Goal: Find contact information: Find contact information

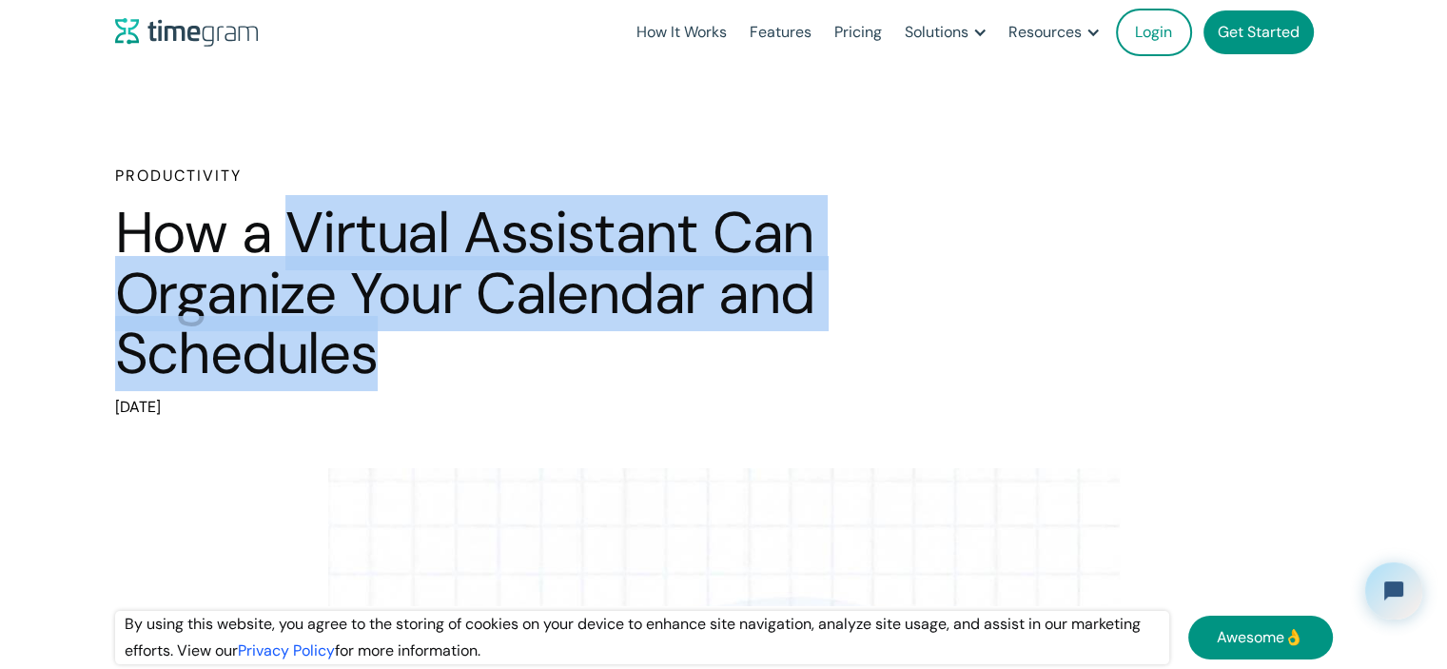
drag, startPoint x: 300, startPoint y: 228, endPoint x: 384, endPoint y: 367, distance: 162.7
click at [384, 367] on h1 "How a Virtual Assistant Can Organize Your Calendar and Schedules" at bounding box center [514, 294] width 799 height 182
click at [422, 298] on h1 "How a Virtual Assistant Can Organize Your Calendar and Schedules" at bounding box center [514, 294] width 799 height 182
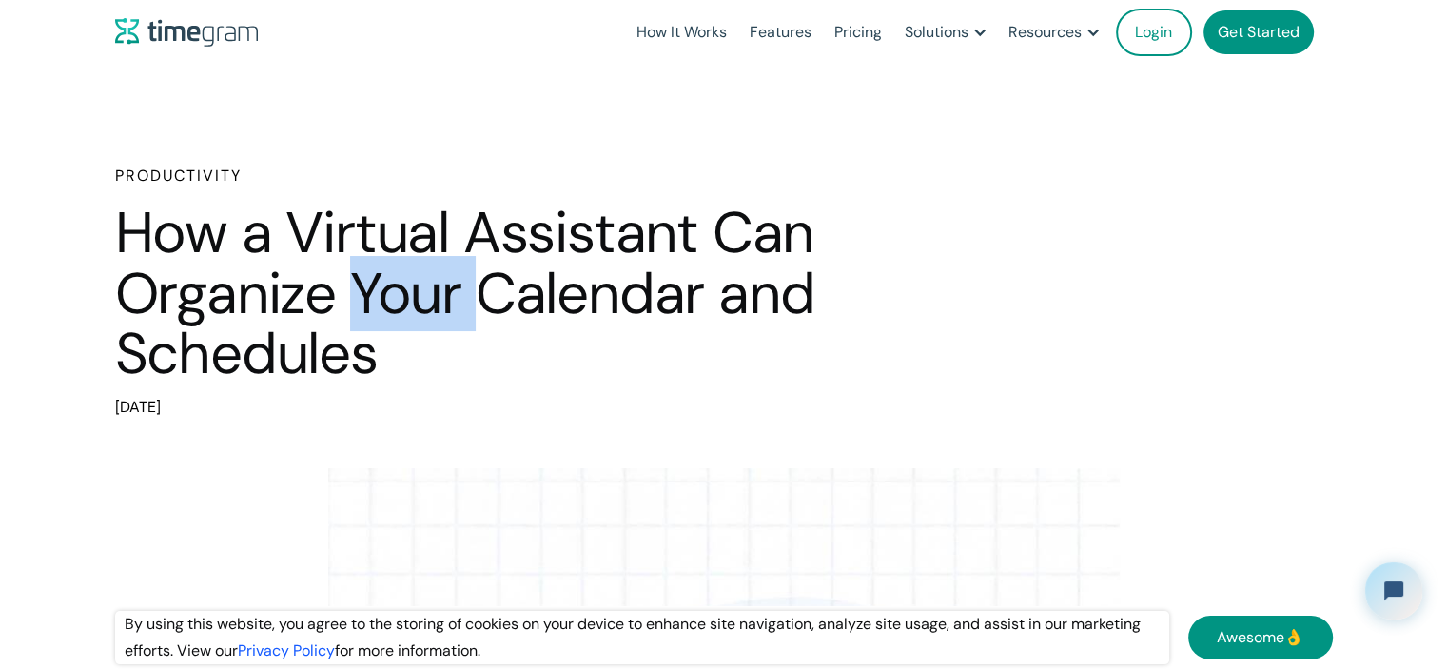
click at [422, 298] on h1 "How a Virtual Assistant Can Organize Your Calendar and Schedules" at bounding box center [514, 294] width 799 height 182
click at [408, 353] on h1 "How a Virtual Assistant Can Organize Your Calendar and Schedules" at bounding box center [514, 294] width 799 height 182
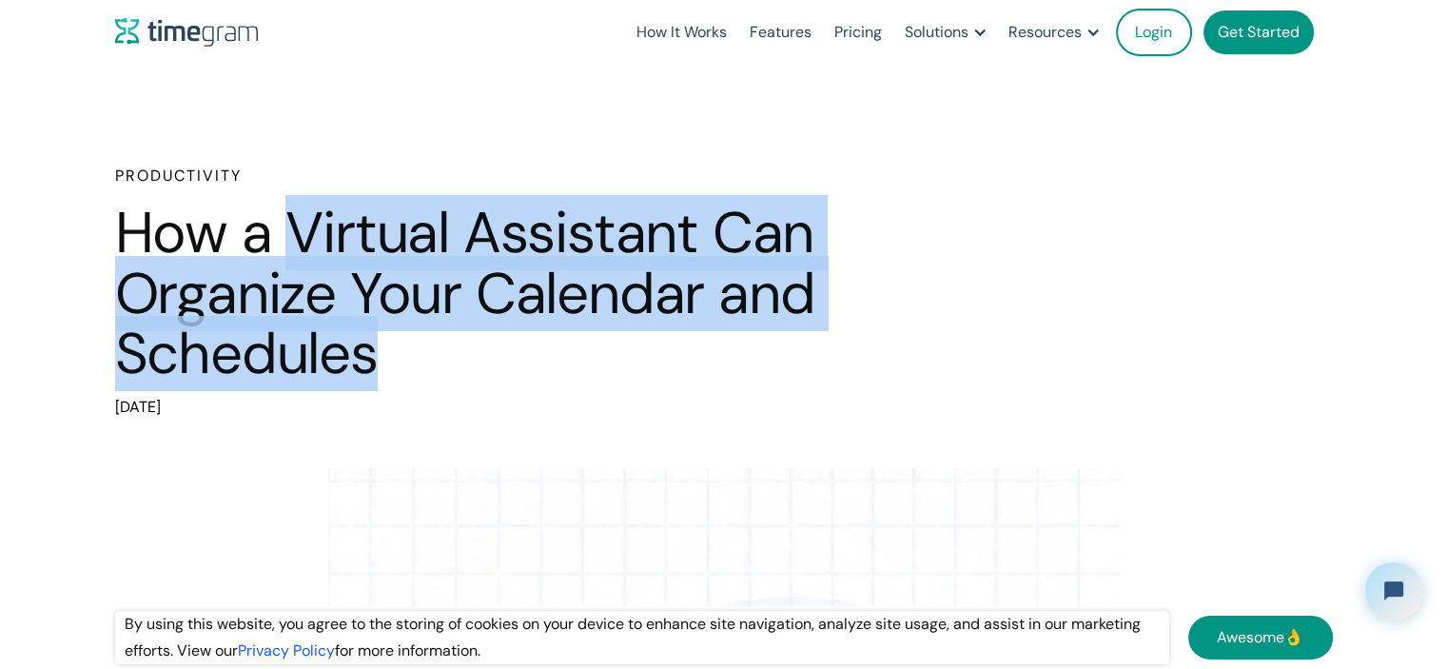
drag, startPoint x: 296, startPoint y: 215, endPoint x: 390, endPoint y: 371, distance: 182.3
click at [390, 372] on h1 "How a Virtual Assistant Can Organize Your Calendar and Schedules" at bounding box center [514, 294] width 799 height 182
click at [369, 262] on h1 "How a Virtual Assistant Can Organize Your Calendar and Schedules" at bounding box center [514, 294] width 799 height 182
drag, startPoint x: 322, startPoint y: 264, endPoint x: 376, endPoint y: 375, distance: 123.8
click at [376, 375] on h1 "How a Virtual Assistant Can Organize Your Calendar and Schedules" at bounding box center [514, 294] width 799 height 182
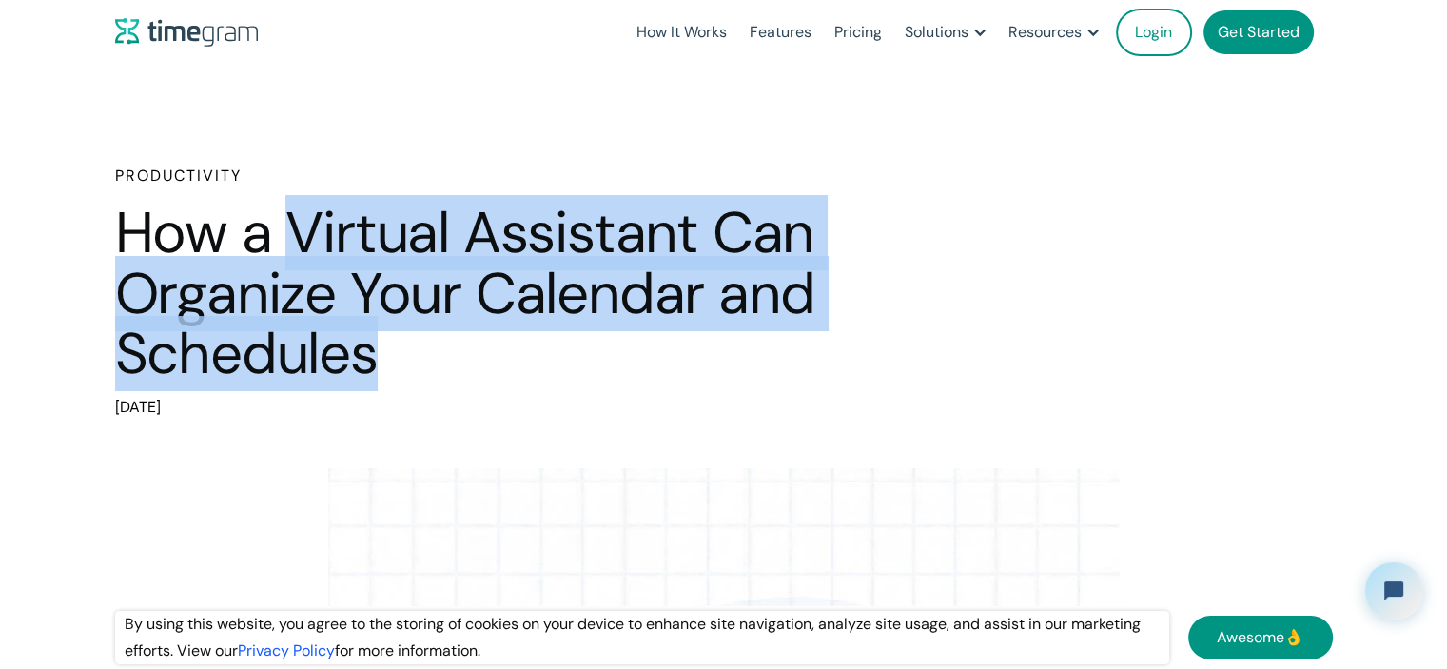
click at [246, 287] on h1 "How a Virtual Assistant Can Organize Your Calendar and Schedules" at bounding box center [514, 294] width 799 height 182
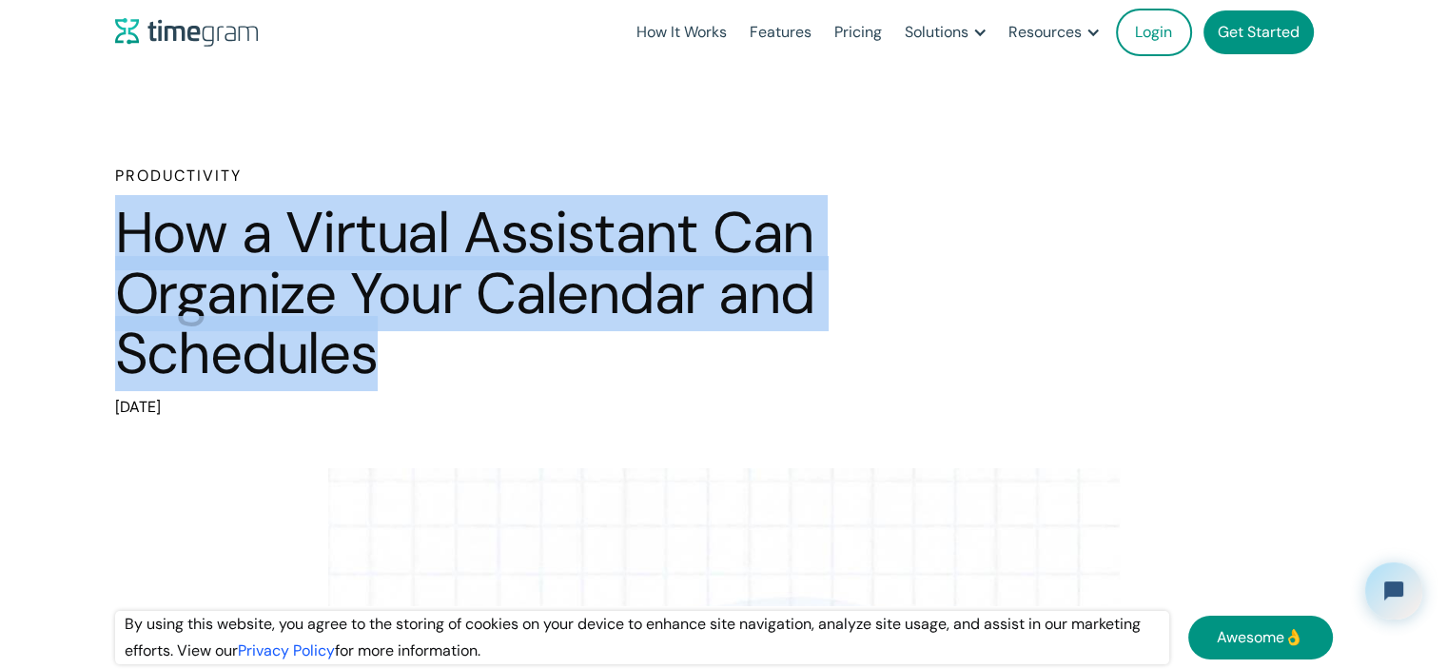
drag, startPoint x: 126, startPoint y: 234, endPoint x: 471, endPoint y: 329, distance: 358.3
click at [384, 344] on h1 "How a Virtual Assistant Can Organize Your Calendar and Schedules" at bounding box center [514, 294] width 799 height 182
click at [491, 302] on h1 "How a Virtual Assistant Can Organize Your Calendar and Schedules" at bounding box center [514, 294] width 799 height 182
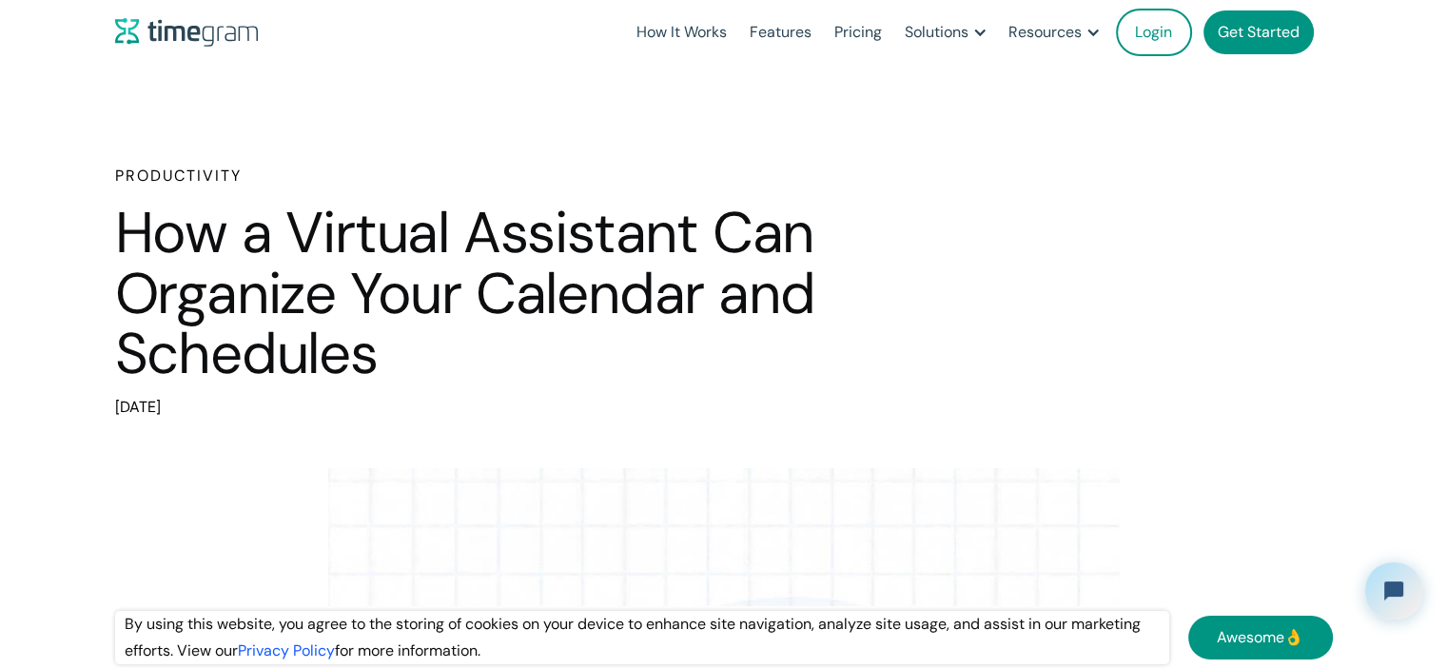
click at [561, 307] on h1 "How a Virtual Assistant Can Organize Your Calendar and Schedules" at bounding box center [514, 294] width 799 height 182
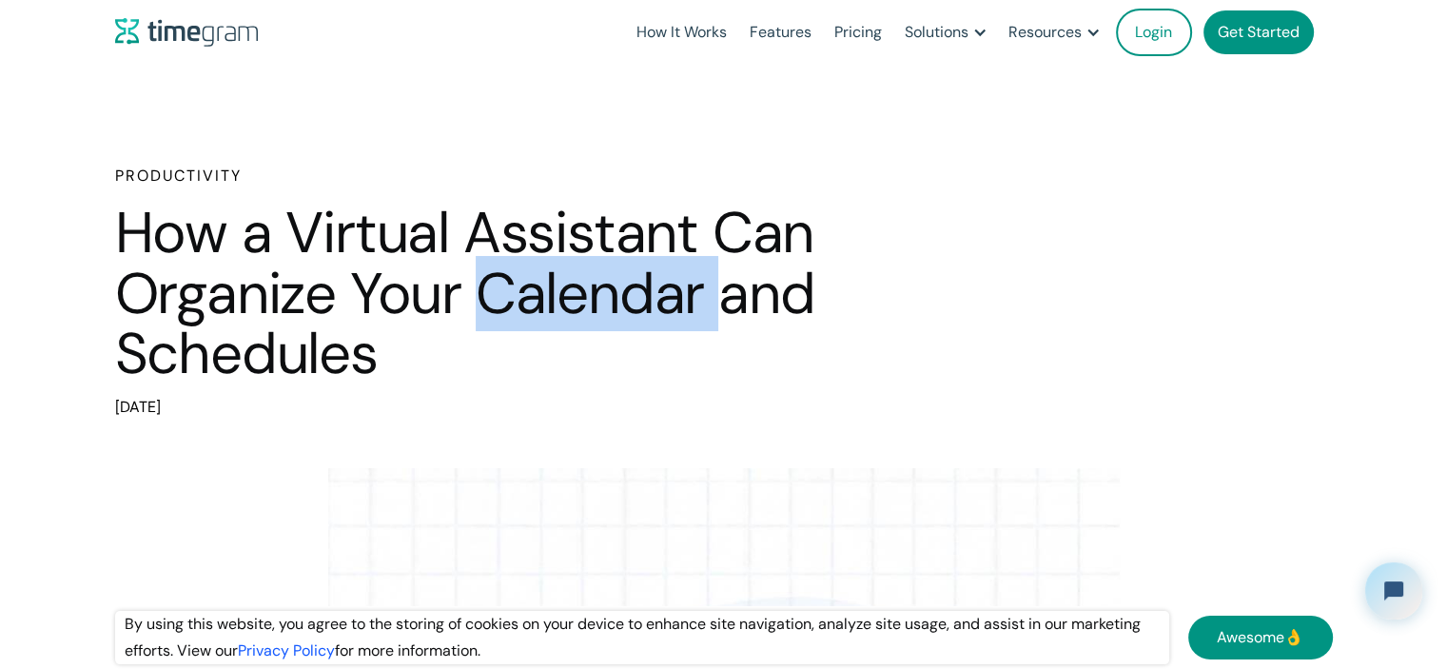
click at [561, 307] on h1 "How a Virtual Assistant Can Organize Your Calendar and Schedules" at bounding box center [514, 294] width 799 height 182
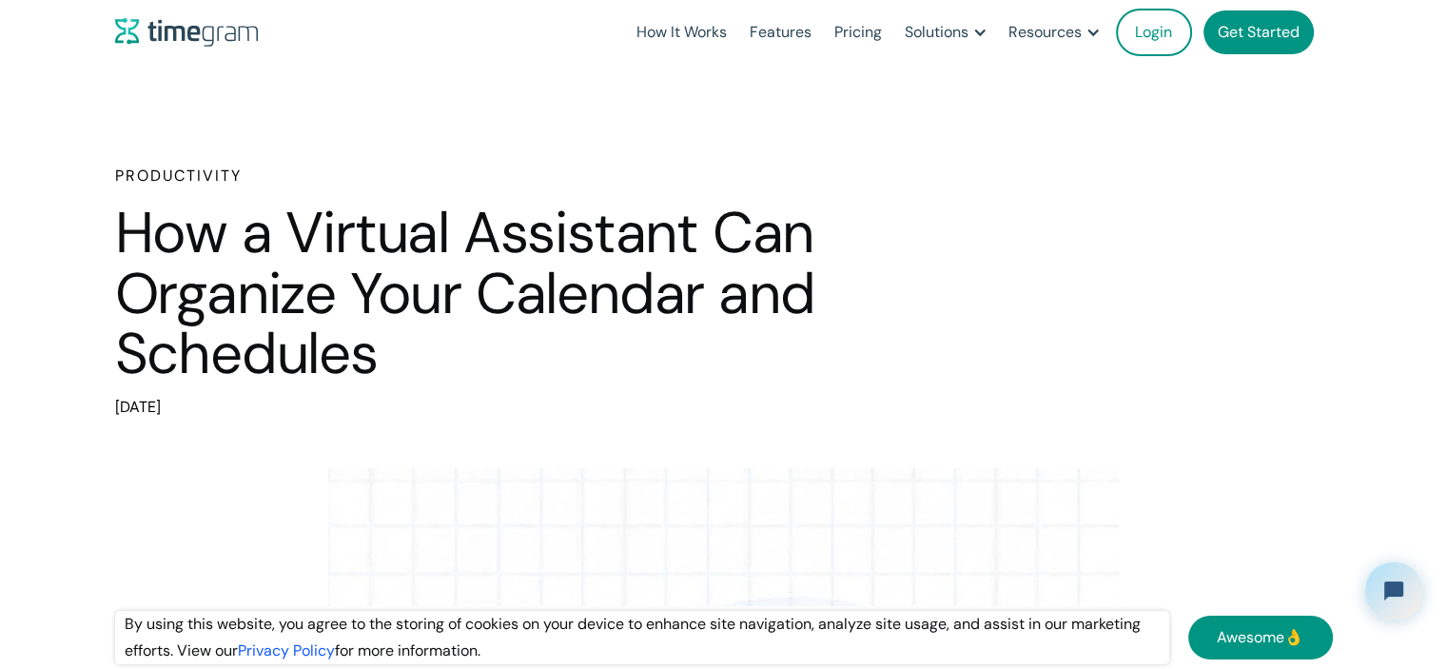
click at [759, 305] on h1 "How a Virtual Assistant Can Organize Your Calendar and Schedules" at bounding box center [514, 294] width 799 height 182
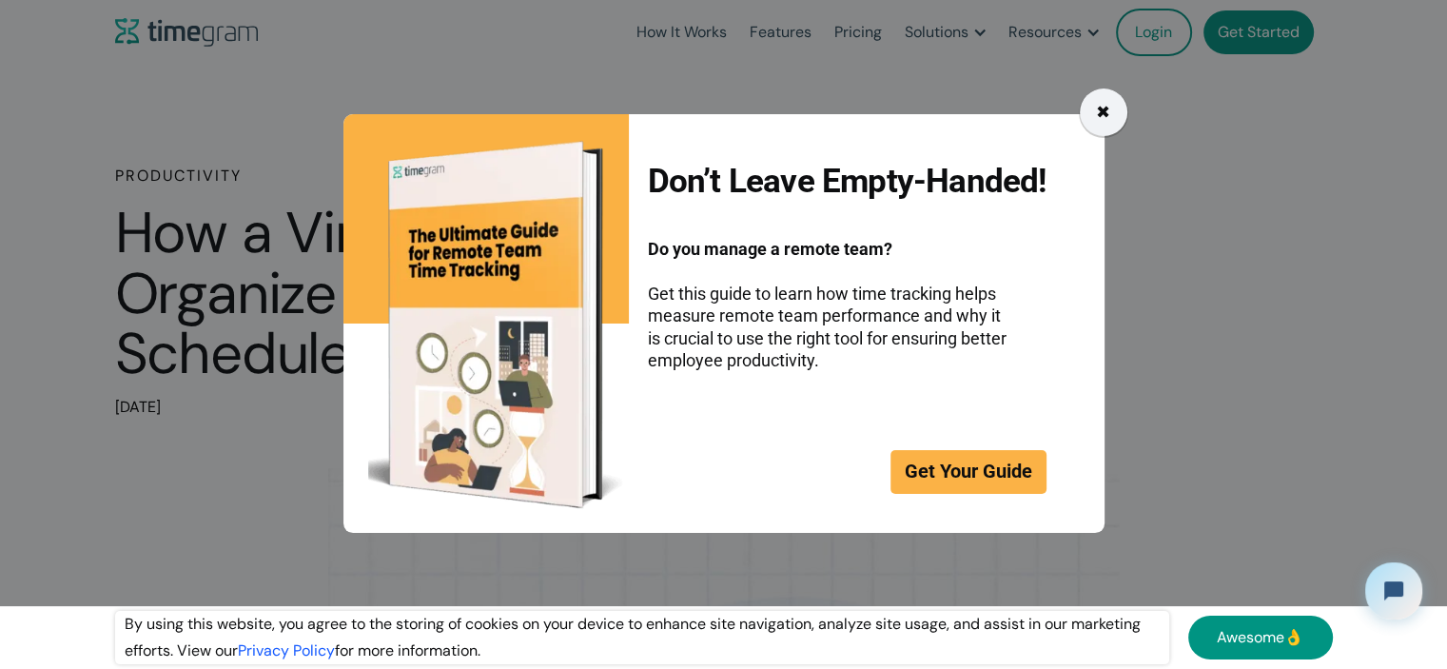
click at [1117, 117] on div "✖" at bounding box center [1104, 112] width 48 height 48
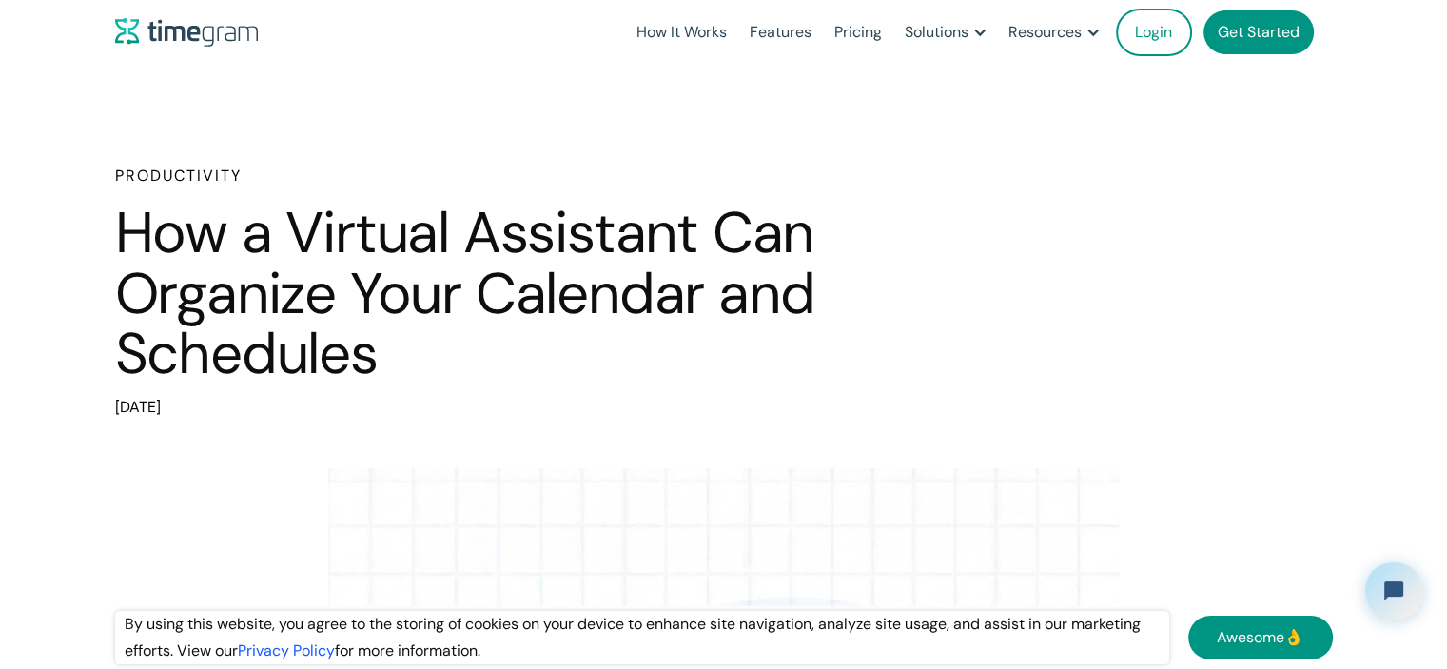
drag, startPoint x: 973, startPoint y: 426, endPoint x: 974, endPoint y: 463, distance: 37.1
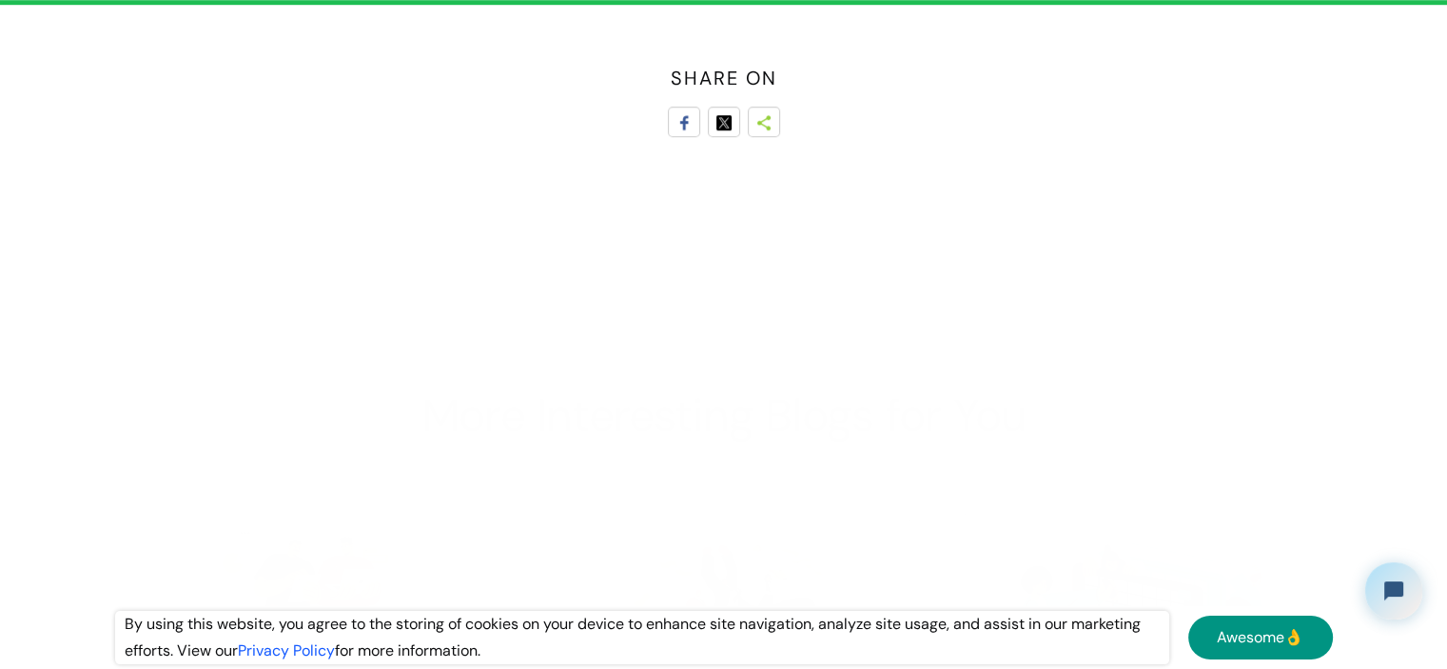
scroll to position [9782, 0]
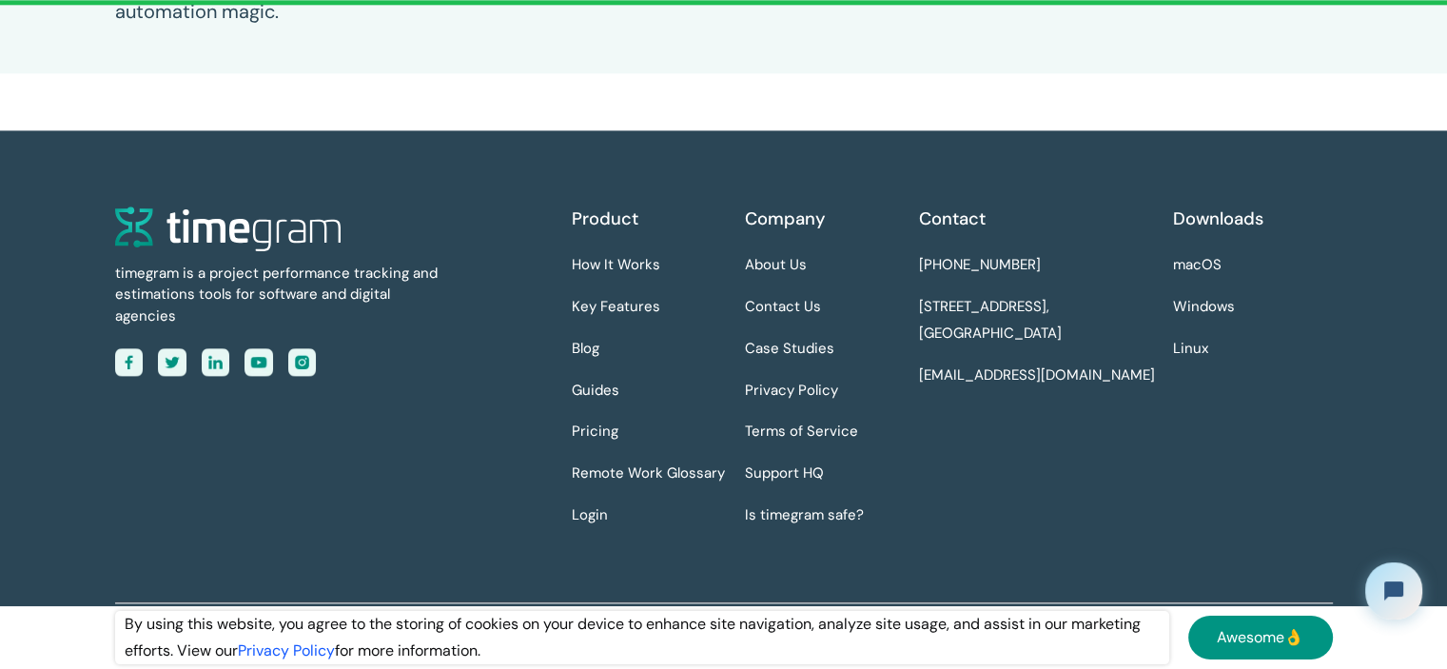
click at [997, 490] on div "Contact +1 334 403 4277 [STREET_ADDRESS] [EMAIL_ADDRESS][DOMAIN_NAME]" at bounding box center [1039, 375] width 240 height 338
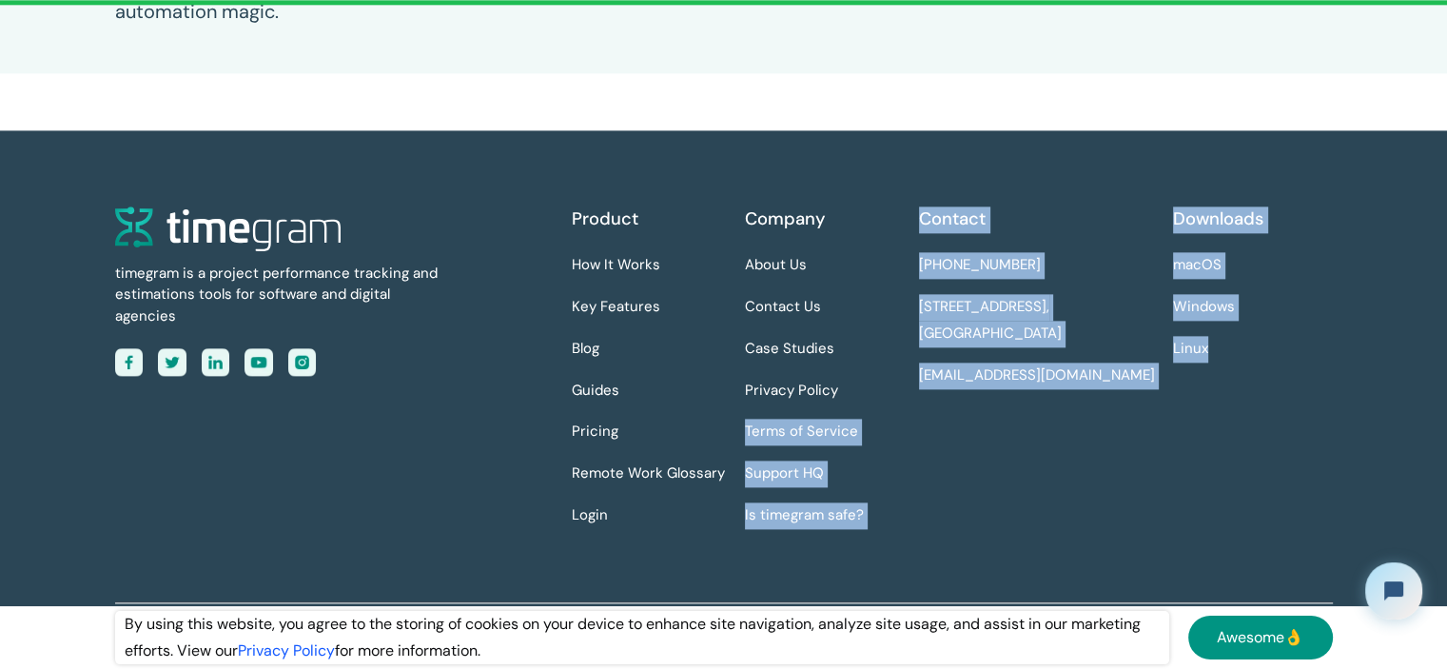
drag, startPoint x: 902, startPoint y: 368, endPoint x: 1213, endPoint y: 414, distance: 314.5
click at [1228, 392] on div "Product How It Works Key Features Blog Guides Pricing Remote Work Glossary Logi…" at bounding box center [952, 375] width 761 height 338
click at [1051, 441] on div "Contact +1 334 403 4277 [STREET_ADDRESS] [EMAIL_ADDRESS][DOMAIN_NAME]" at bounding box center [1039, 375] width 240 height 338
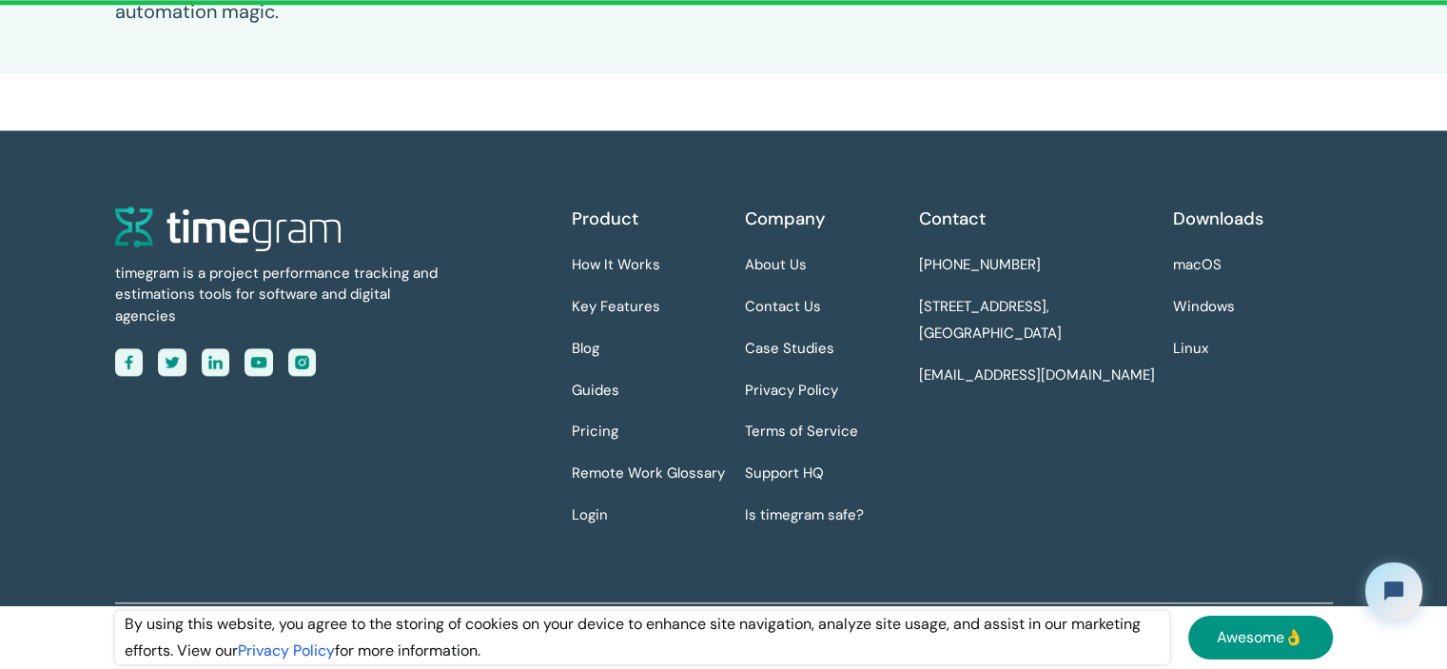
click at [506, 362] on div "timegram is a project performance tracking and estimations tools for software a…" at bounding box center [343, 375] width 457 height 338
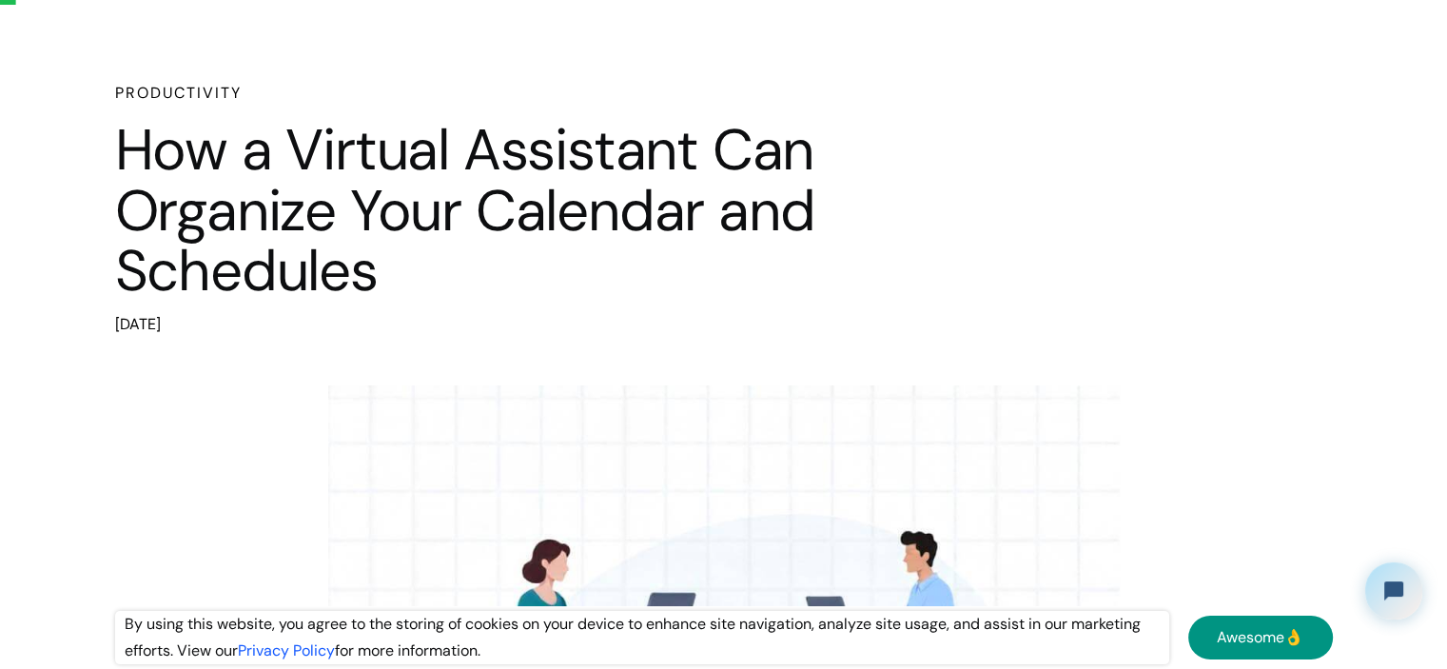
scroll to position [0, 0]
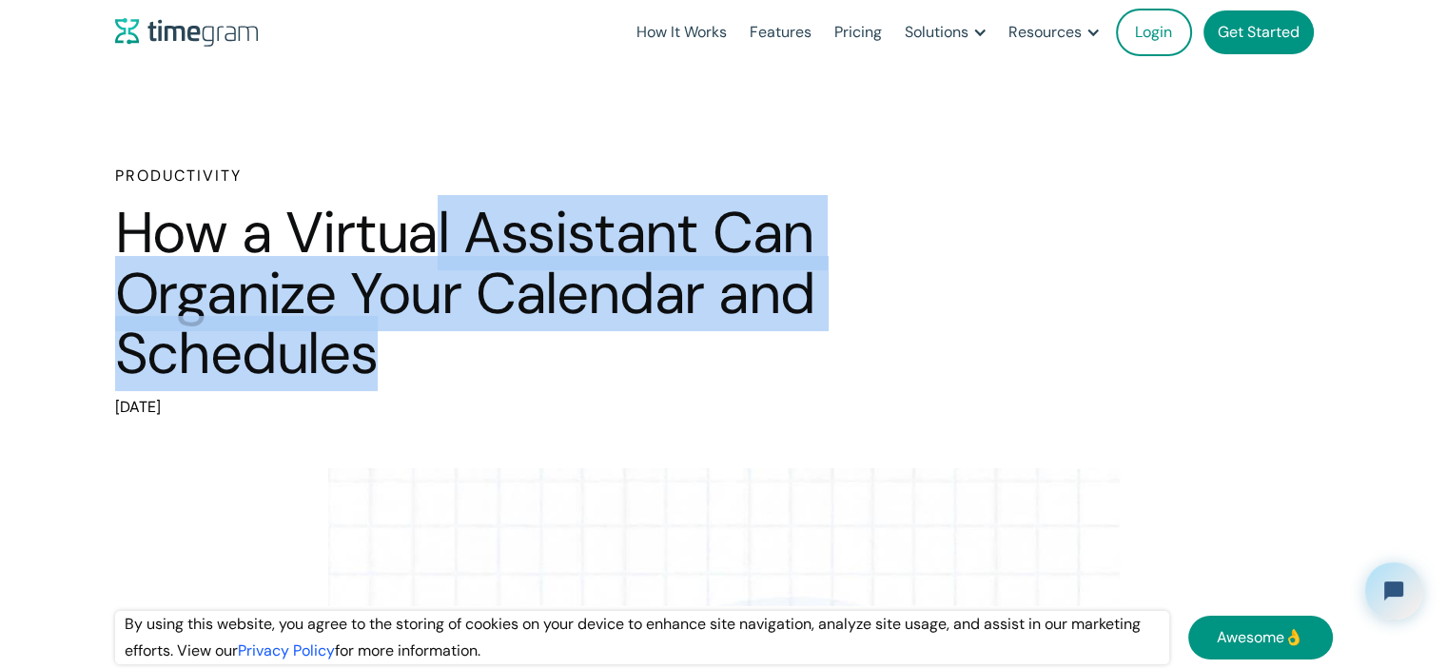
drag, startPoint x: 429, startPoint y: 238, endPoint x: 780, endPoint y: 335, distance: 364.3
click at [780, 335] on h1 "How a Virtual Assistant Can Organize Your Calendar and Schedules" at bounding box center [514, 294] width 799 height 182
click at [381, 366] on h1 "How a Virtual Assistant Can Organize Your Calendar and Schedules" at bounding box center [514, 294] width 799 height 182
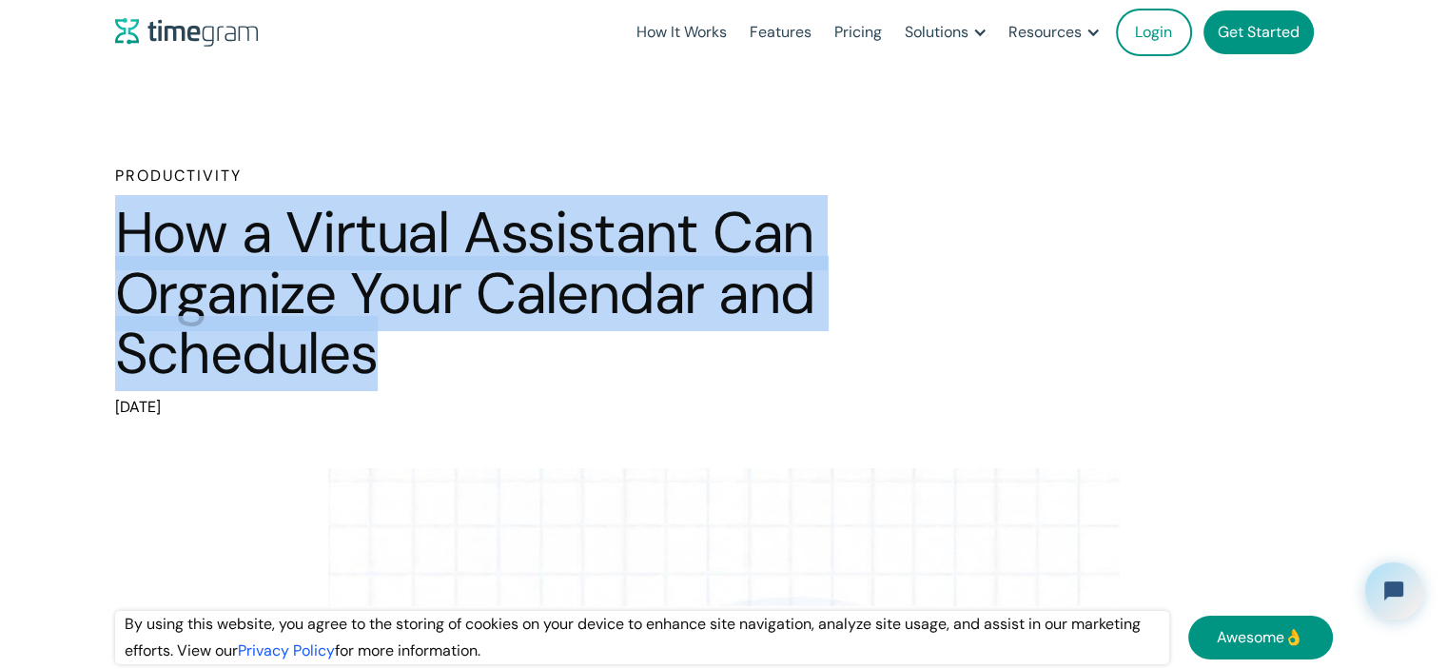
drag, startPoint x: 130, startPoint y: 224, endPoint x: 388, endPoint y: 364, distance: 293.8
click at [388, 364] on h1 "How a Virtual Assistant Can Organize Your Calendar and Schedules" at bounding box center [514, 294] width 799 height 182
click at [499, 306] on h1 "How a Virtual Assistant Can Organize Your Calendar and Schedules" at bounding box center [514, 294] width 799 height 182
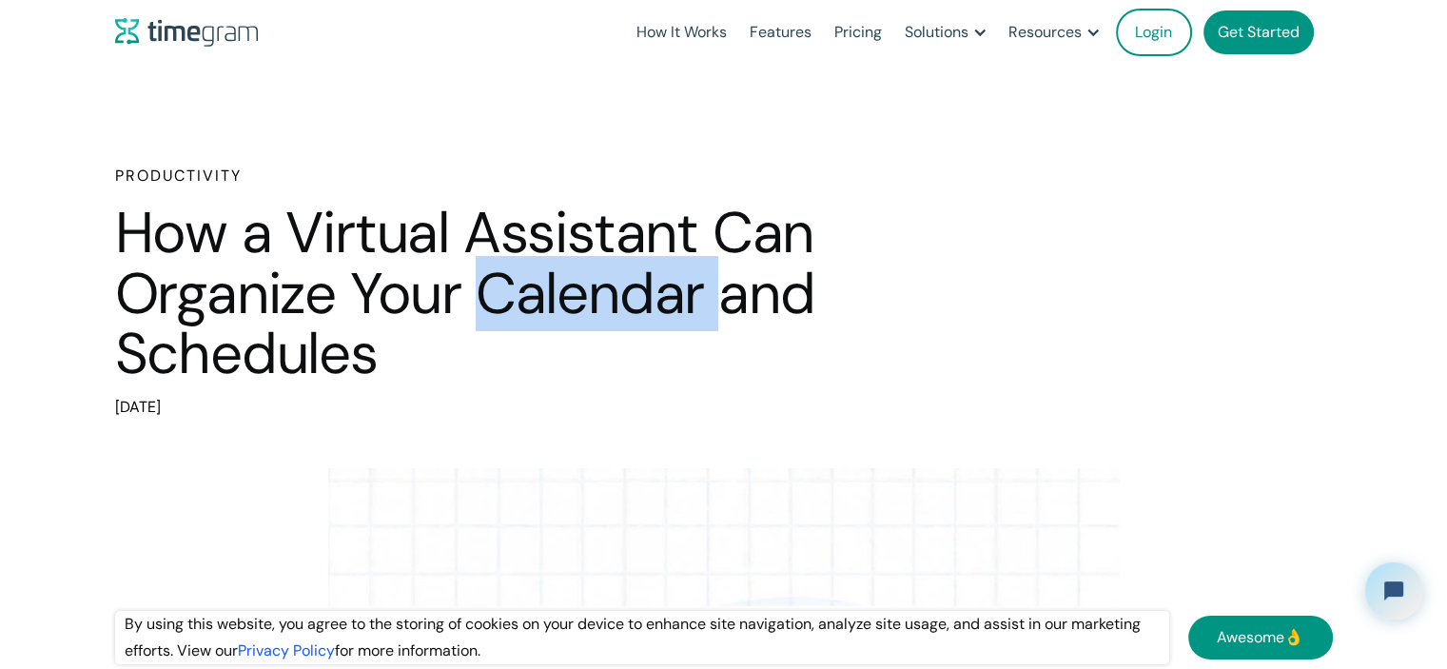
click at [499, 306] on h1 "How a Virtual Assistant Can Organize Your Calendar and Schedules" at bounding box center [514, 294] width 799 height 182
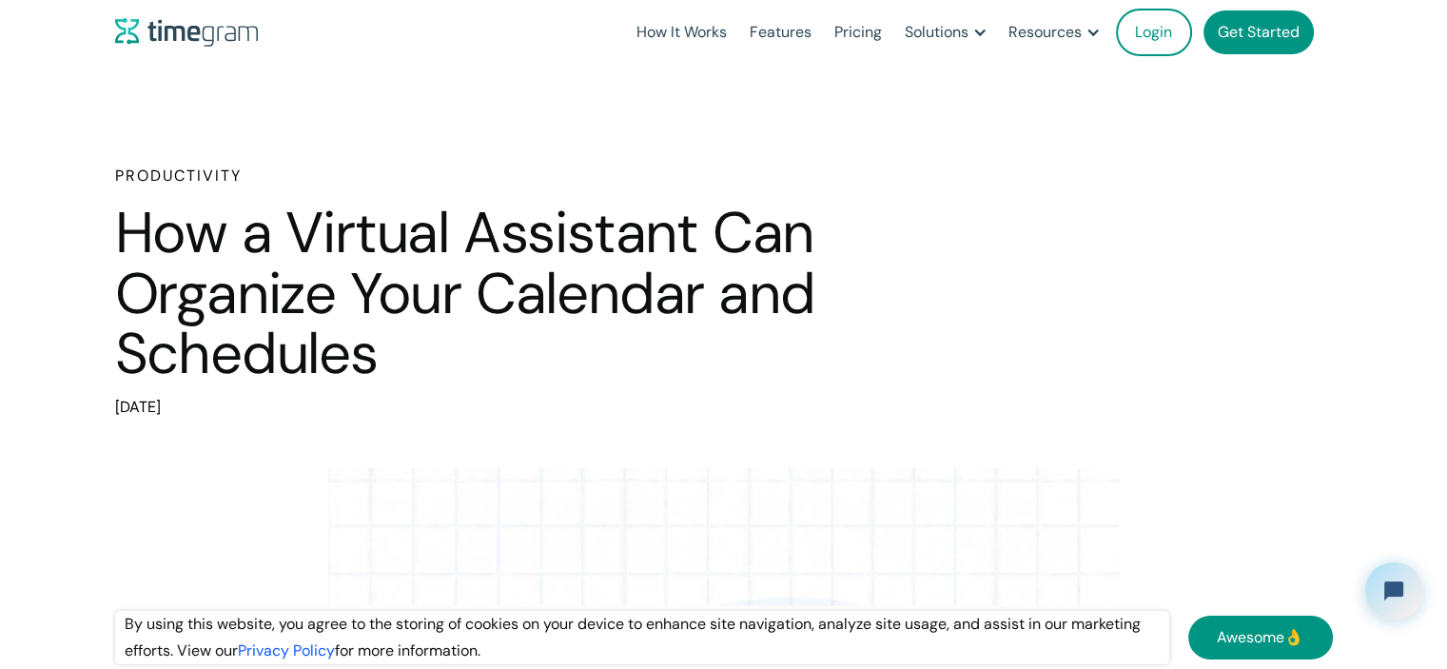
click at [381, 295] on h1 "How a Virtual Assistant Can Organize Your Calendar and Schedules" at bounding box center [514, 294] width 799 height 182
click at [266, 288] on h1 "How a Virtual Assistant Can Organize Your Calendar and Schedules" at bounding box center [514, 294] width 799 height 182
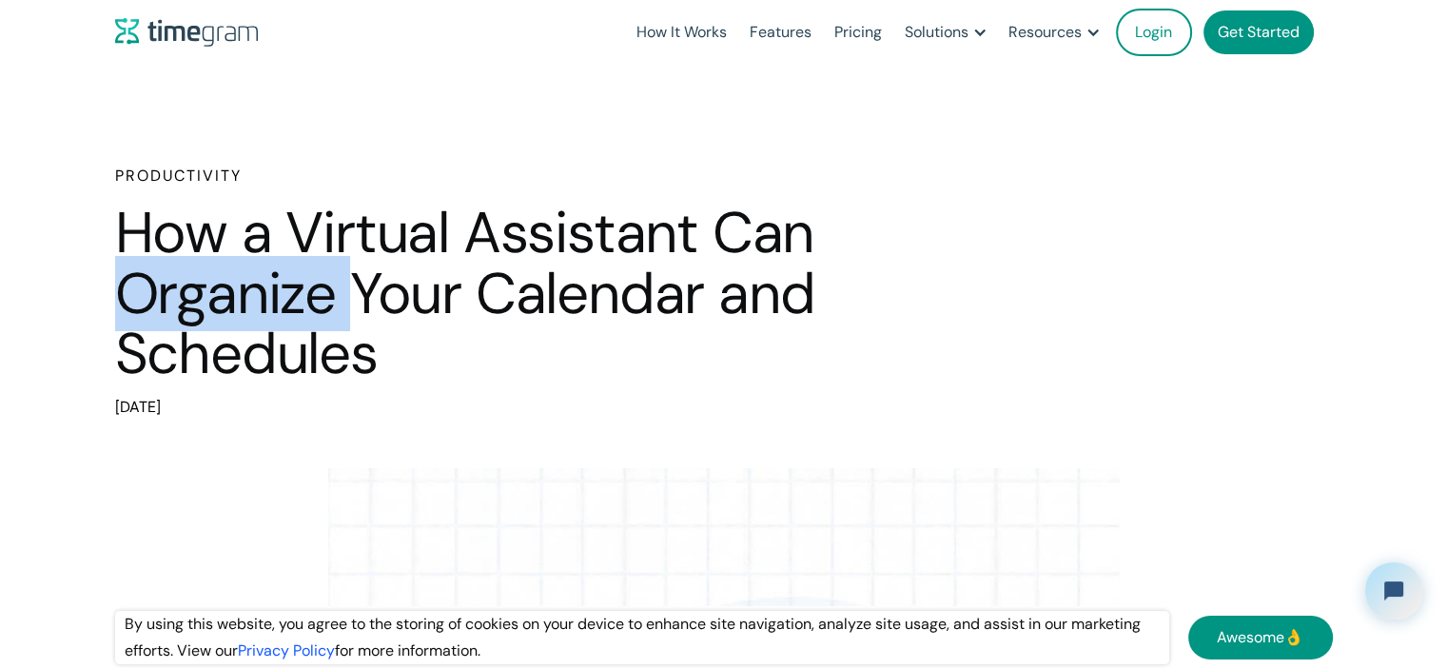
click at [266, 288] on h1 "How a Virtual Assistant Can Organize Your Calendar and Schedules" at bounding box center [514, 294] width 799 height 182
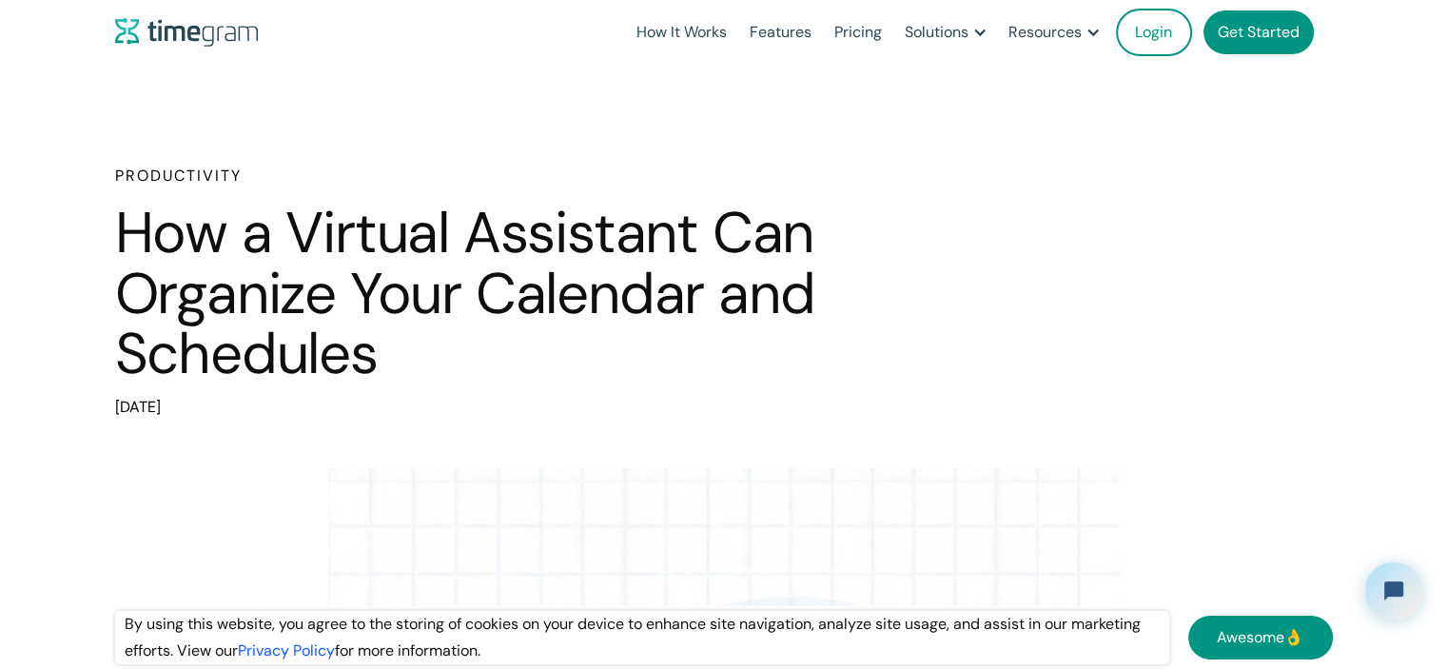
click at [316, 364] on h1 "How a Virtual Assistant Can Organize Your Calendar and Schedules" at bounding box center [514, 294] width 799 height 182
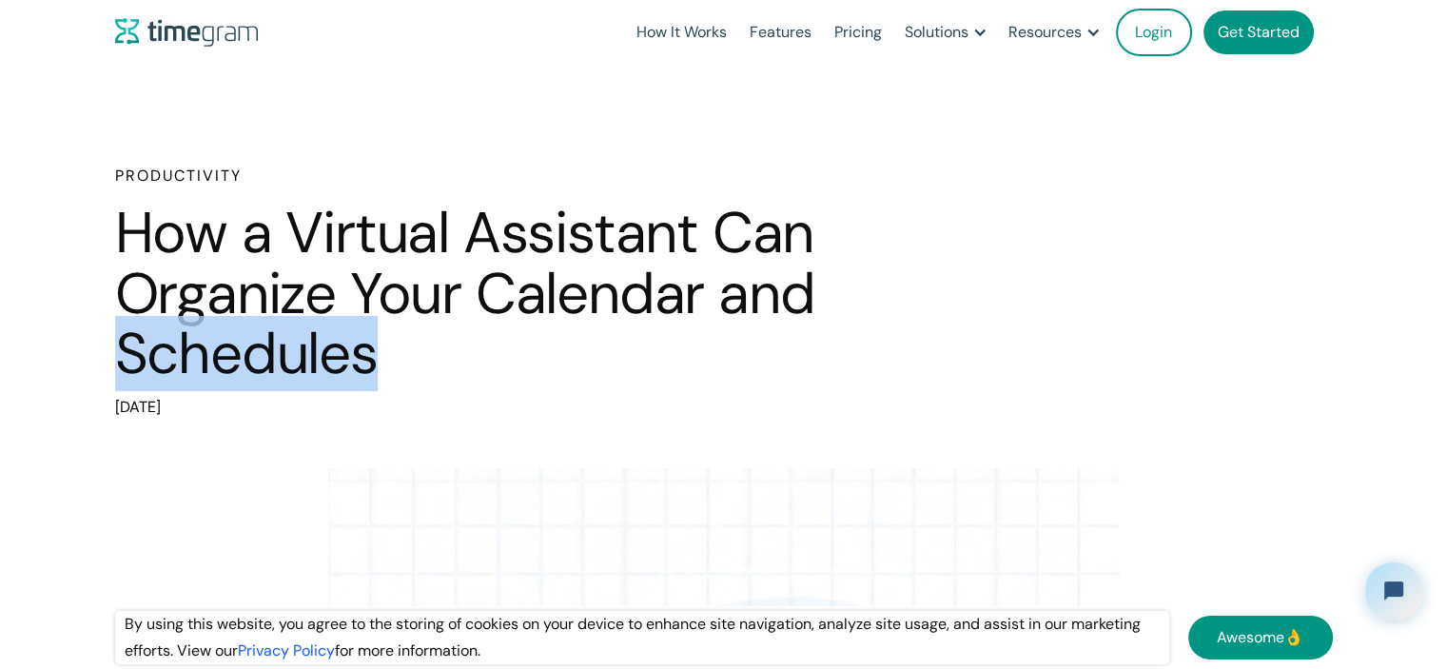
click at [316, 364] on h1 "How a Virtual Assistant Can Organize Your Calendar and Schedules" at bounding box center [514, 294] width 799 height 182
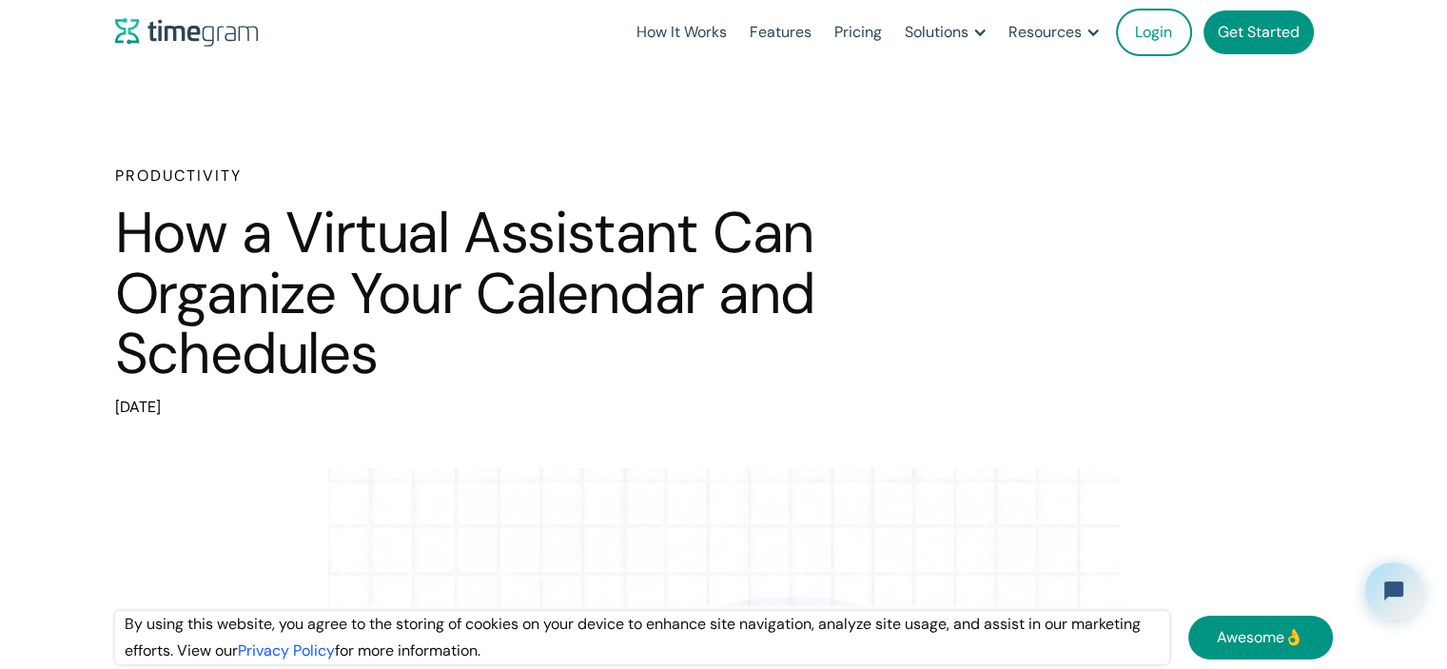
click at [670, 296] on h1 "How a Virtual Assistant Can Organize Your Calendar and Schedules" at bounding box center [514, 294] width 799 height 182
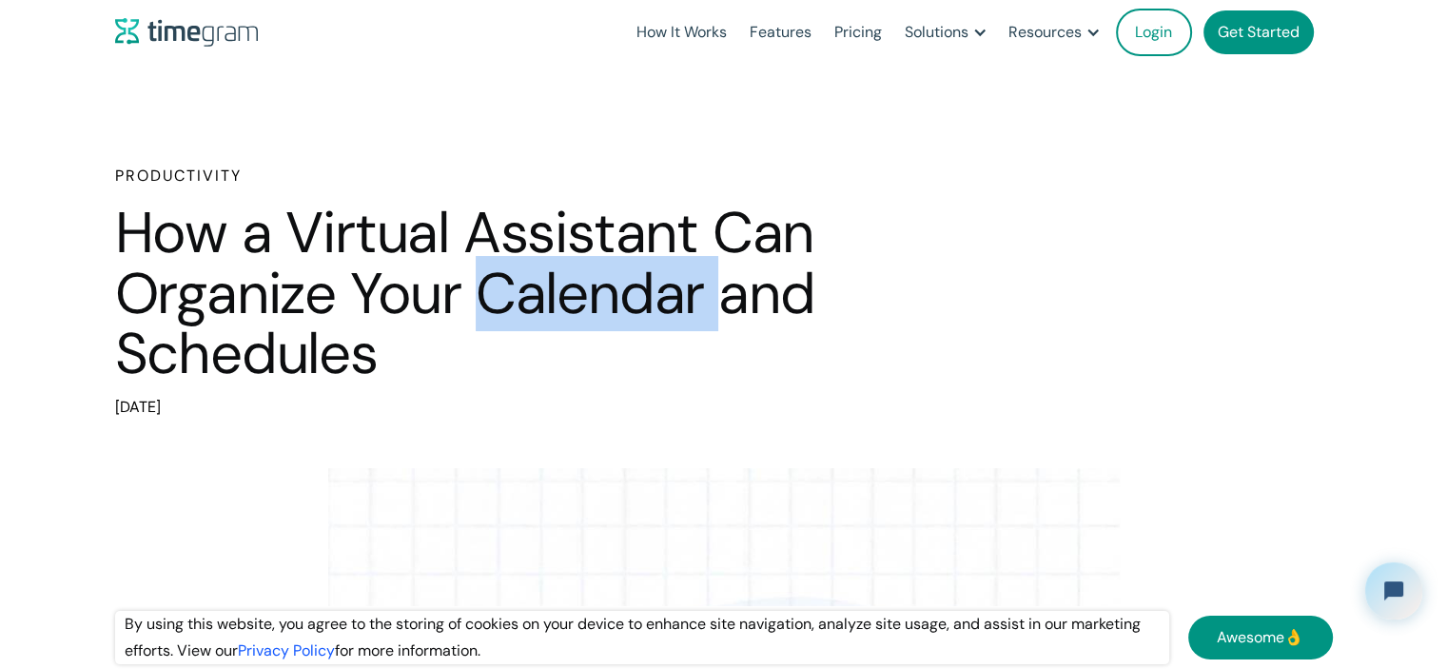
click at [670, 296] on h1 "How a Virtual Assistant Can Organize Your Calendar and Schedules" at bounding box center [514, 294] width 799 height 182
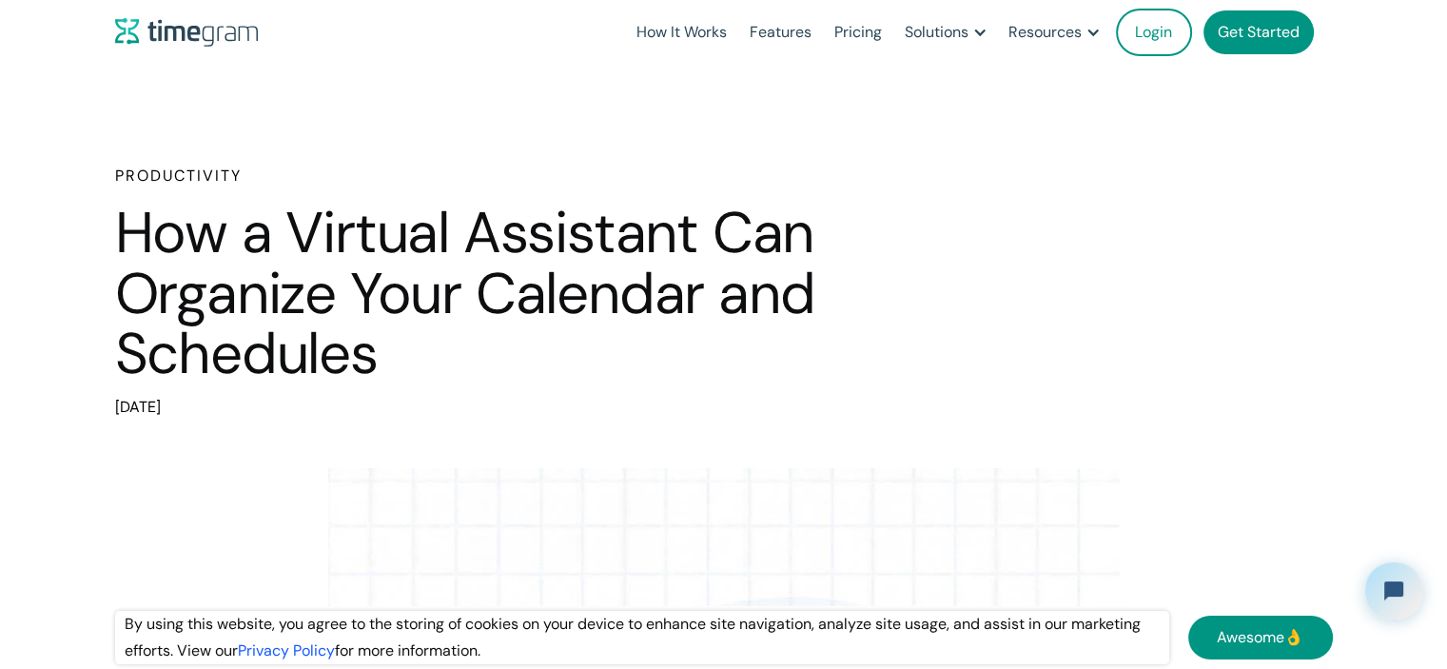
click at [752, 304] on h1 "How a Virtual Assistant Can Organize Your Calendar and Schedules" at bounding box center [514, 294] width 799 height 182
drag, startPoint x: 752, startPoint y: 304, endPoint x: 700, endPoint y: 264, distance: 65.1
click at [752, 304] on h1 "How a Virtual Assistant Can Organize Your Calendar and Schedules" at bounding box center [514, 294] width 799 height 182
click at [626, 245] on h1 "How a Virtual Assistant Can Organize Your Calendar and Schedules" at bounding box center [514, 294] width 799 height 182
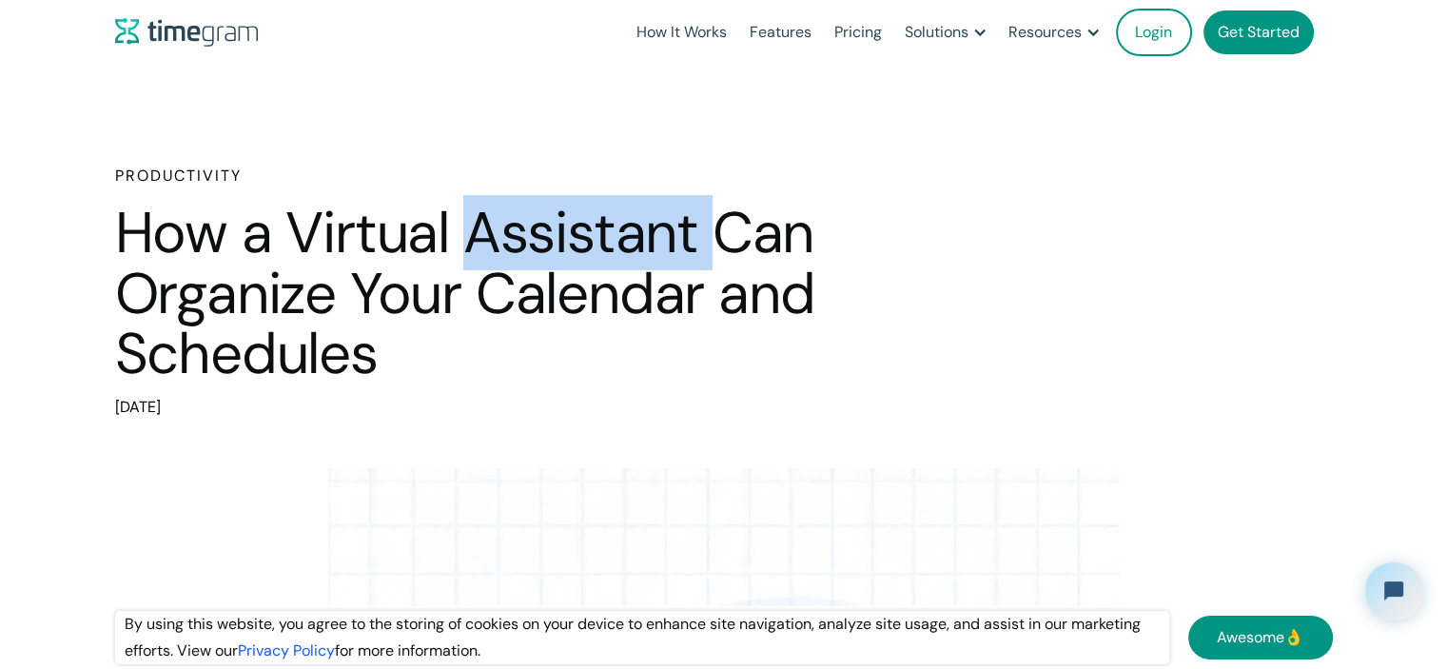
click at [624, 245] on h1 "How a Virtual Assistant Can Organize Your Calendar and Schedules" at bounding box center [514, 294] width 799 height 182
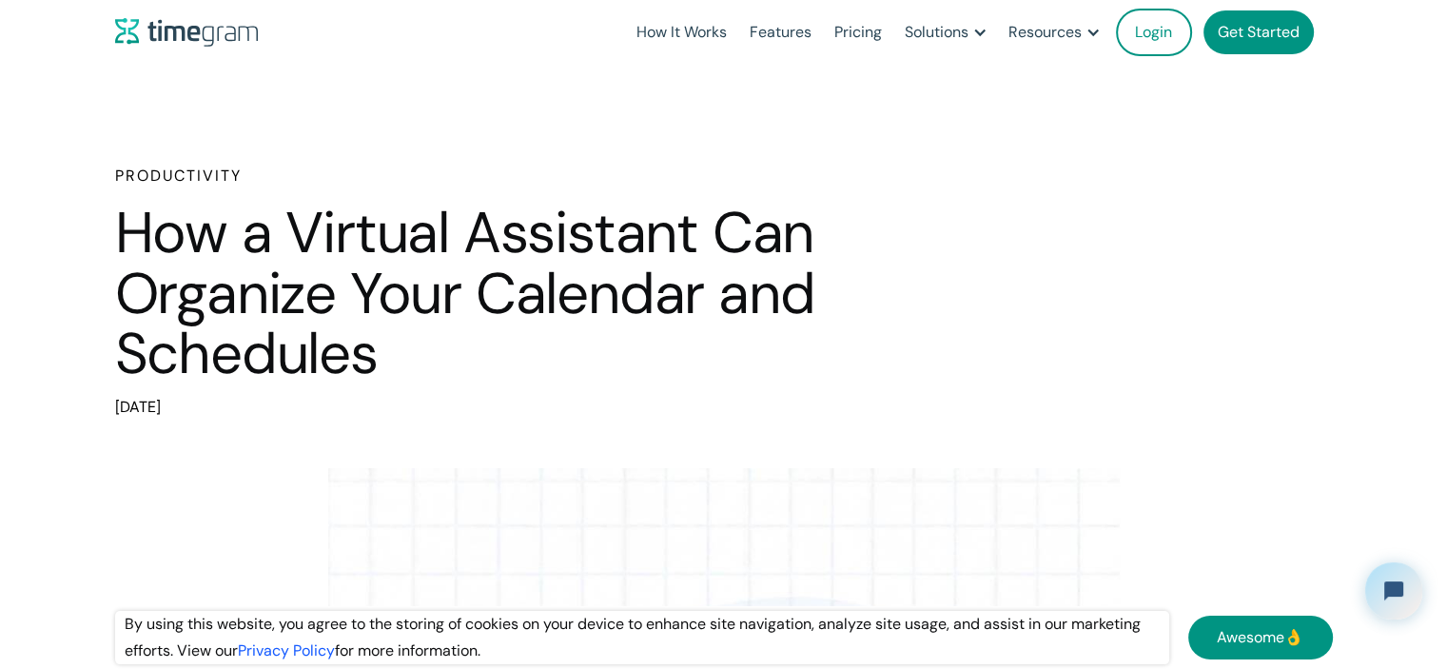
click at [610, 298] on h1 "How a Virtual Assistant Can Organize Your Calendar and Schedules" at bounding box center [514, 294] width 799 height 182
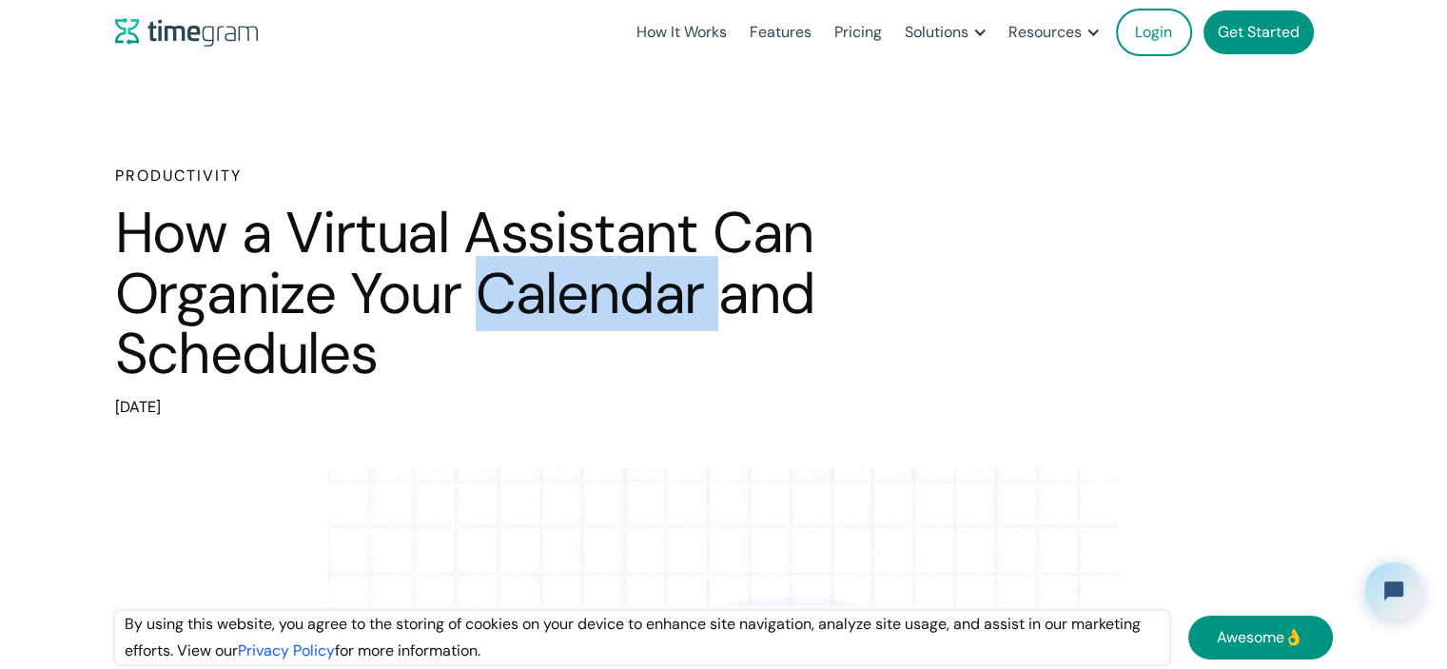
click at [610, 297] on h1 "How a Virtual Assistant Can Organize Your Calendar and Schedules" at bounding box center [514, 294] width 799 height 182
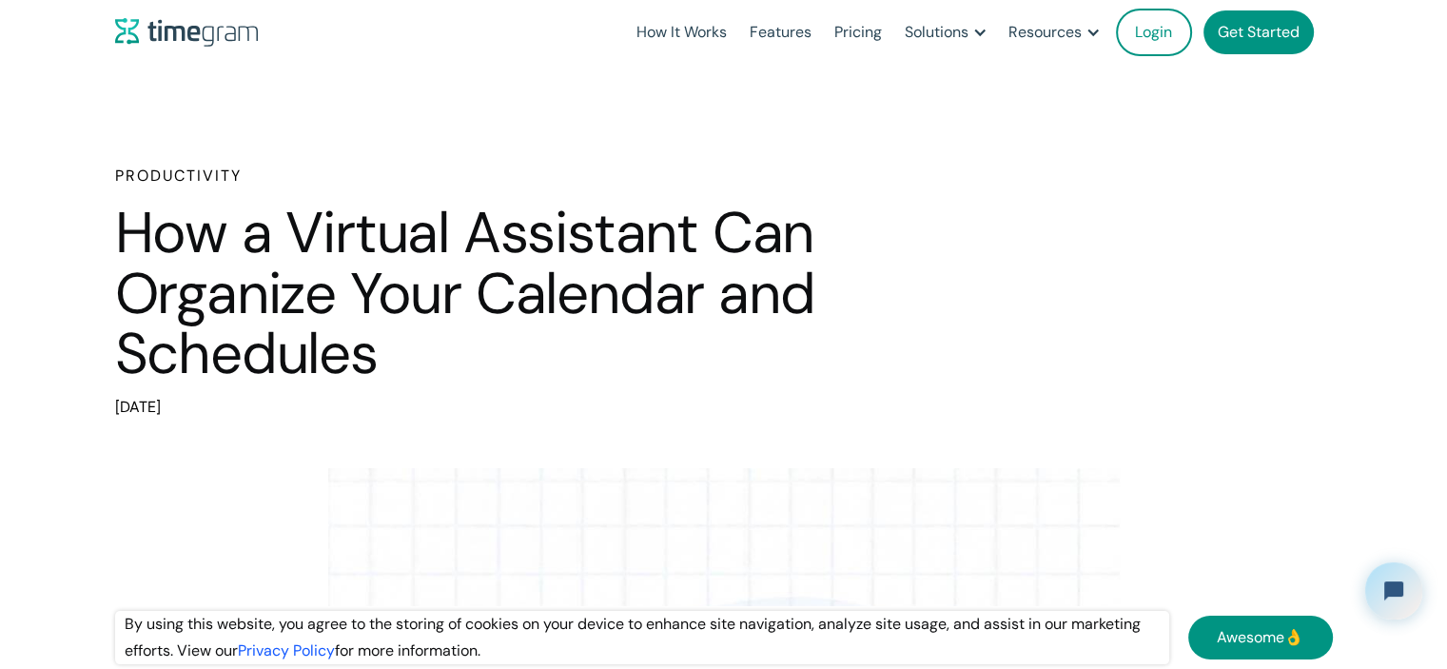
click at [423, 256] on h1 "How a Virtual Assistant Can Organize Your Calendar and Schedules" at bounding box center [514, 294] width 799 height 182
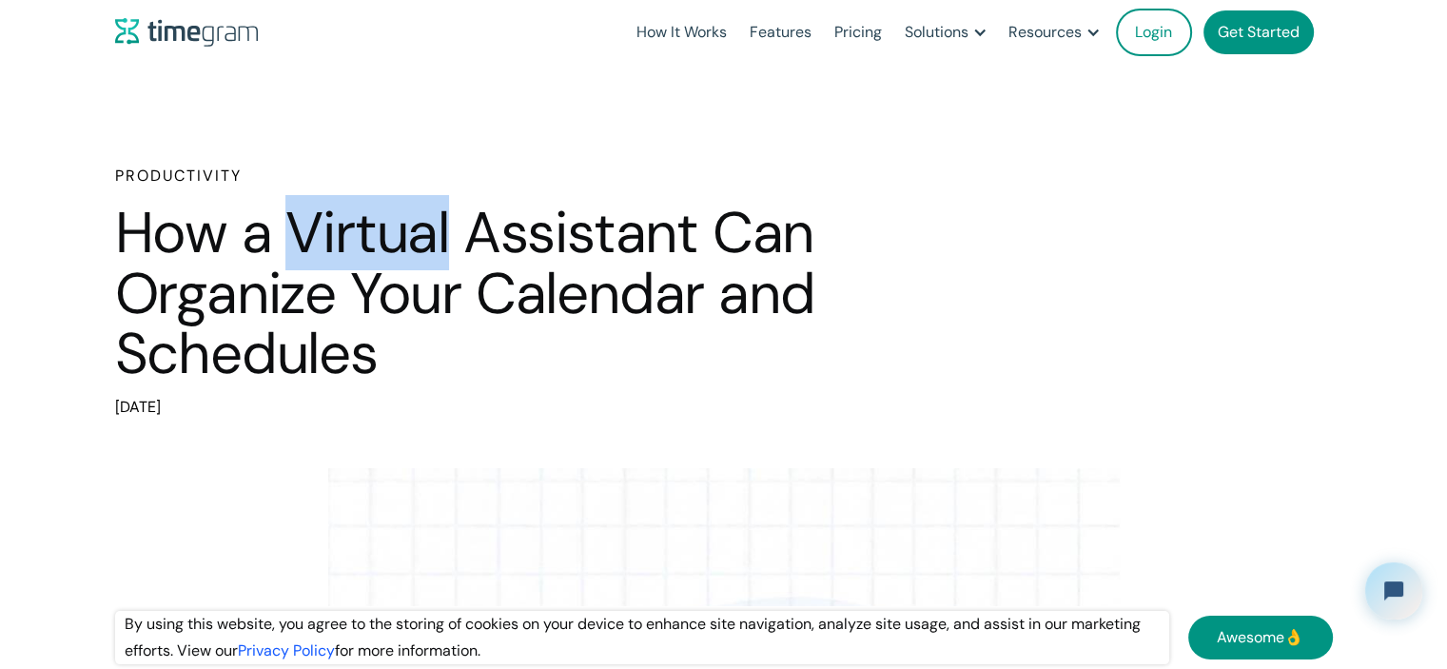
click at [422, 254] on h1 "How a Virtual Assistant Can Organize Your Calendar and Schedules" at bounding box center [514, 294] width 799 height 182
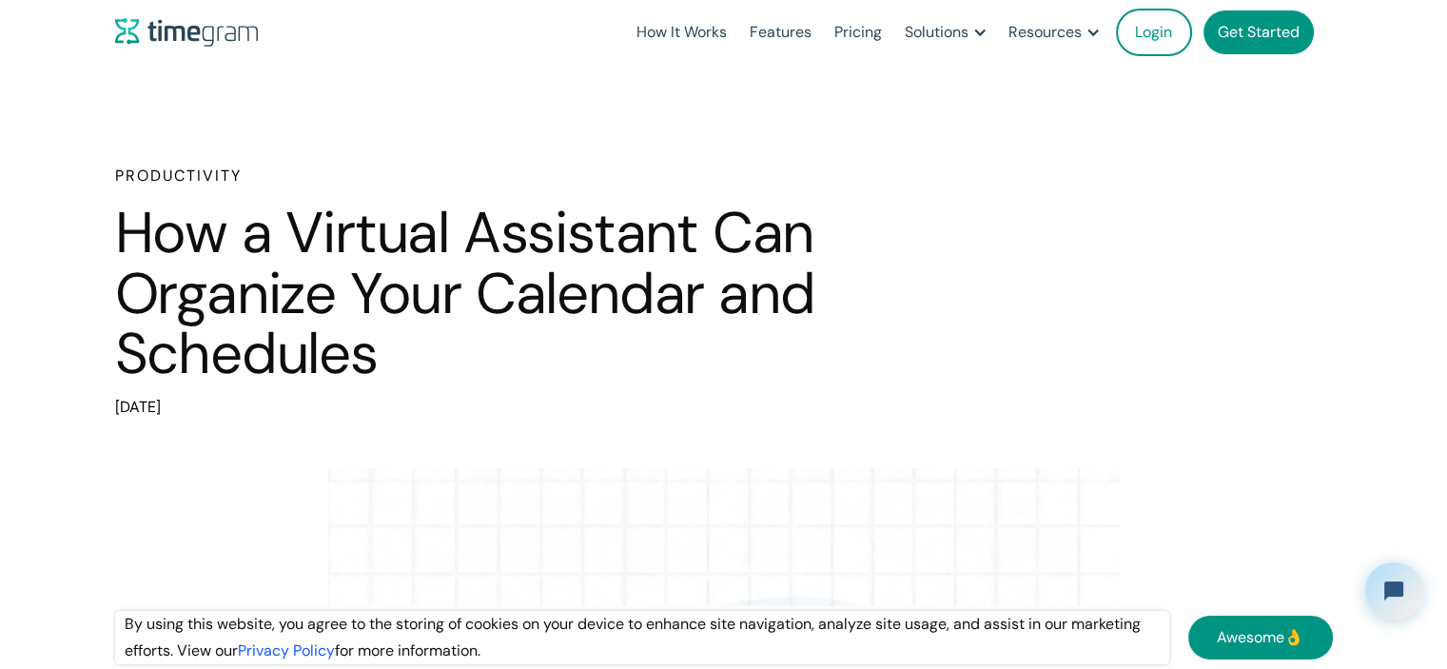
click at [421, 273] on h1 "How a Virtual Assistant Can Organize Your Calendar and Schedules" at bounding box center [514, 294] width 799 height 182
click at [421, 274] on h1 "How a Virtual Assistant Can Organize Your Calendar and Schedules" at bounding box center [514, 294] width 799 height 182
click at [601, 285] on h1 "How a Virtual Assistant Can Organize Your Calendar and Schedules" at bounding box center [514, 294] width 799 height 182
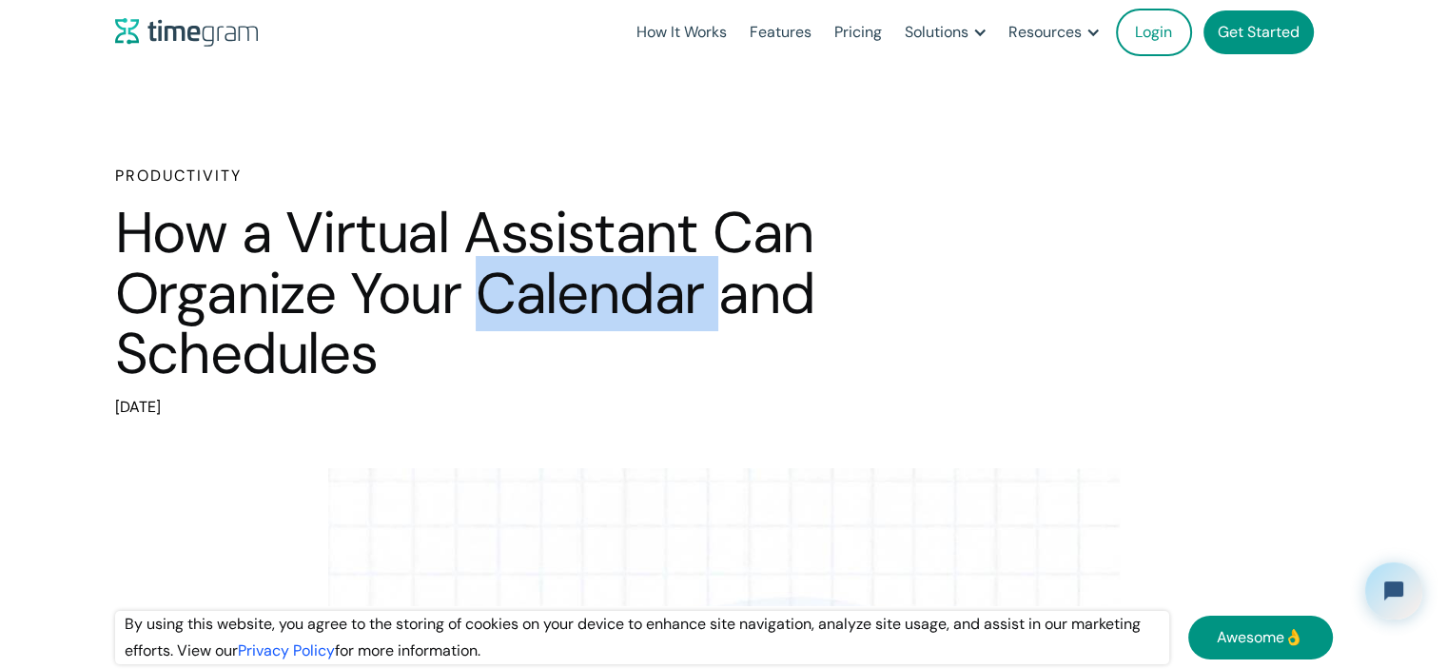
click at [601, 285] on h1 "How a Virtual Assistant Can Organize Your Calendar and Schedules" at bounding box center [514, 294] width 799 height 182
click at [516, 289] on h1 "How a Virtual Assistant Can Organize Your Calendar and Schedules" at bounding box center [514, 294] width 799 height 182
drag, startPoint x: 294, startPoint y: 243, endPoint x: 390, endPoint y: 385, distance: 172.1
click at [390, 385] on div "Productivity How a Virtual Assistant Can Organize Your Calendar and Schedules […" at bounding box center [514, 293] width 799 height 256
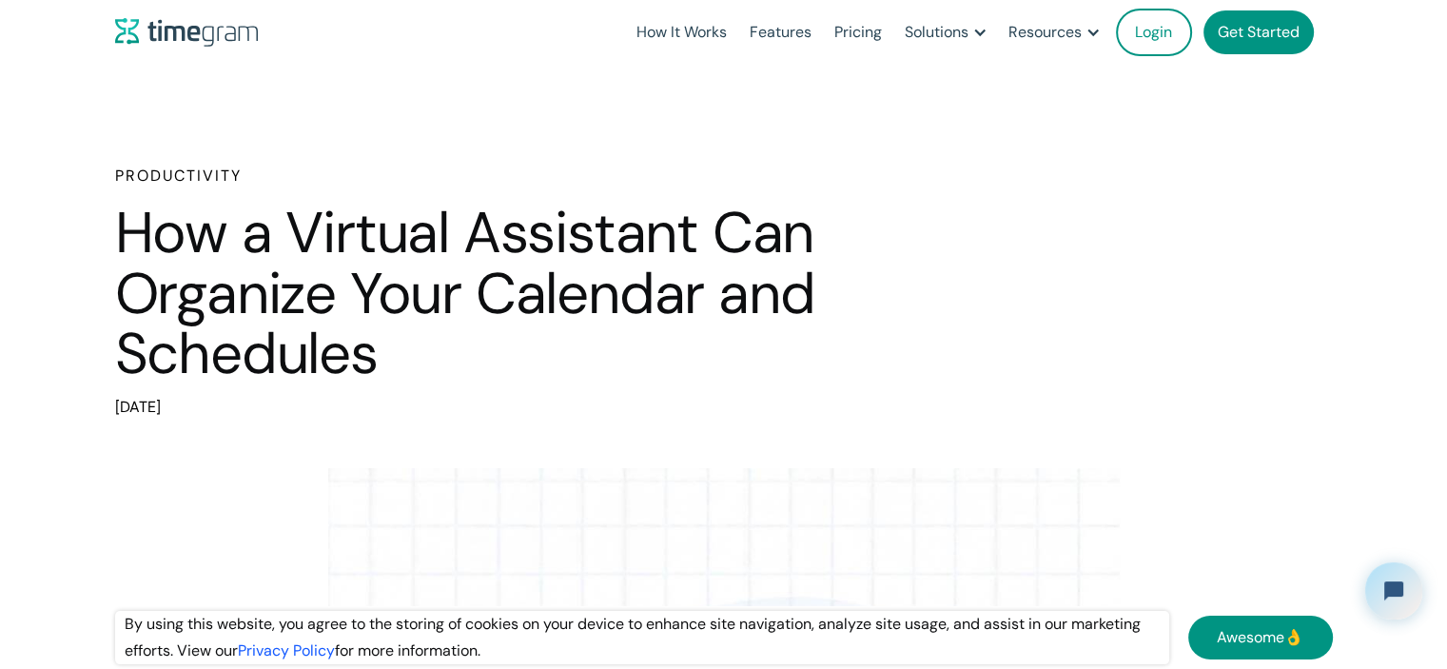
click at [229, 269] on h1 "How a Virtual Assistant Can Organize Your Calendar and Schedules" at bounding box center [514, 294] width 799 height 182
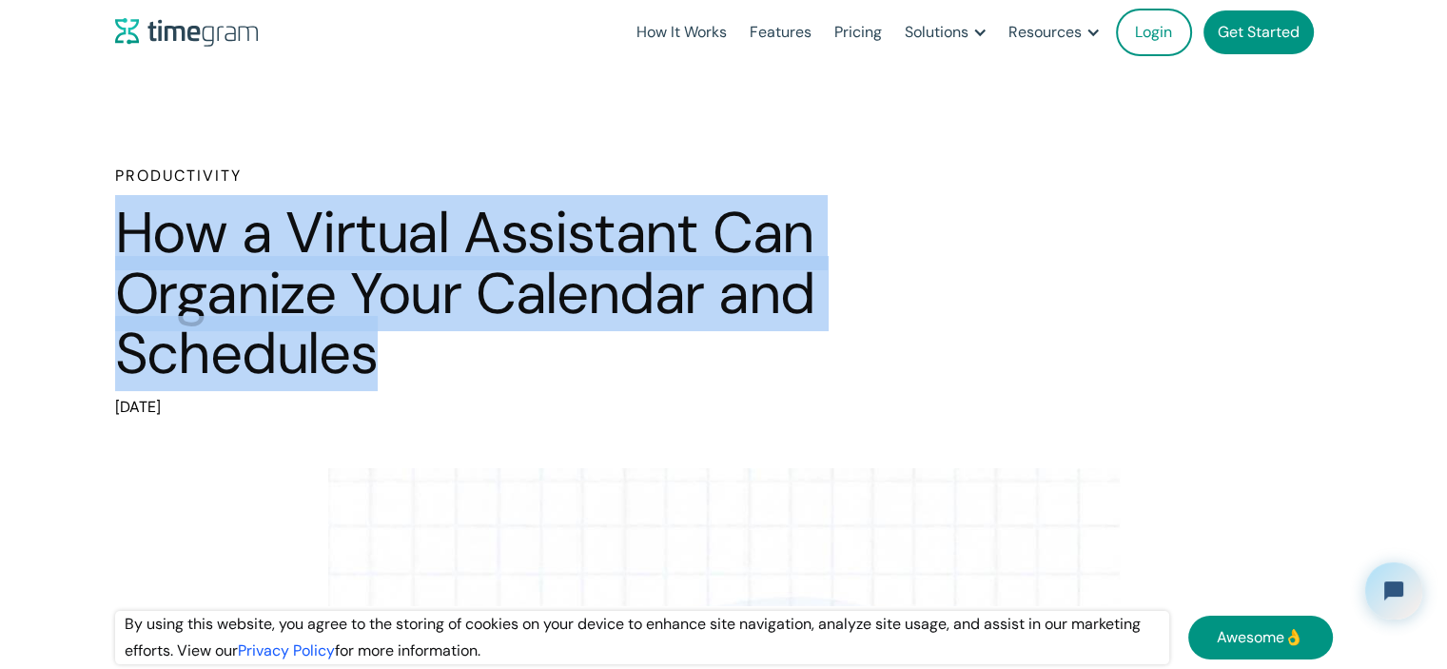
drag, startPoint x: 125, startPoint y: 227, endPoint x: 403, endPoint y: 326, distance: 295.0
click at [394, 330] on h1 "How a Virtual Assistant Can Organize Your Calendar and Schedules" at bounding box center [514, 294] width 799 height 182
click at [562, 291] on h1 "How a Virtual Assistant Can Organize Your Calendar and Schedules" at bounding box center [514, 294] width 799 height 182
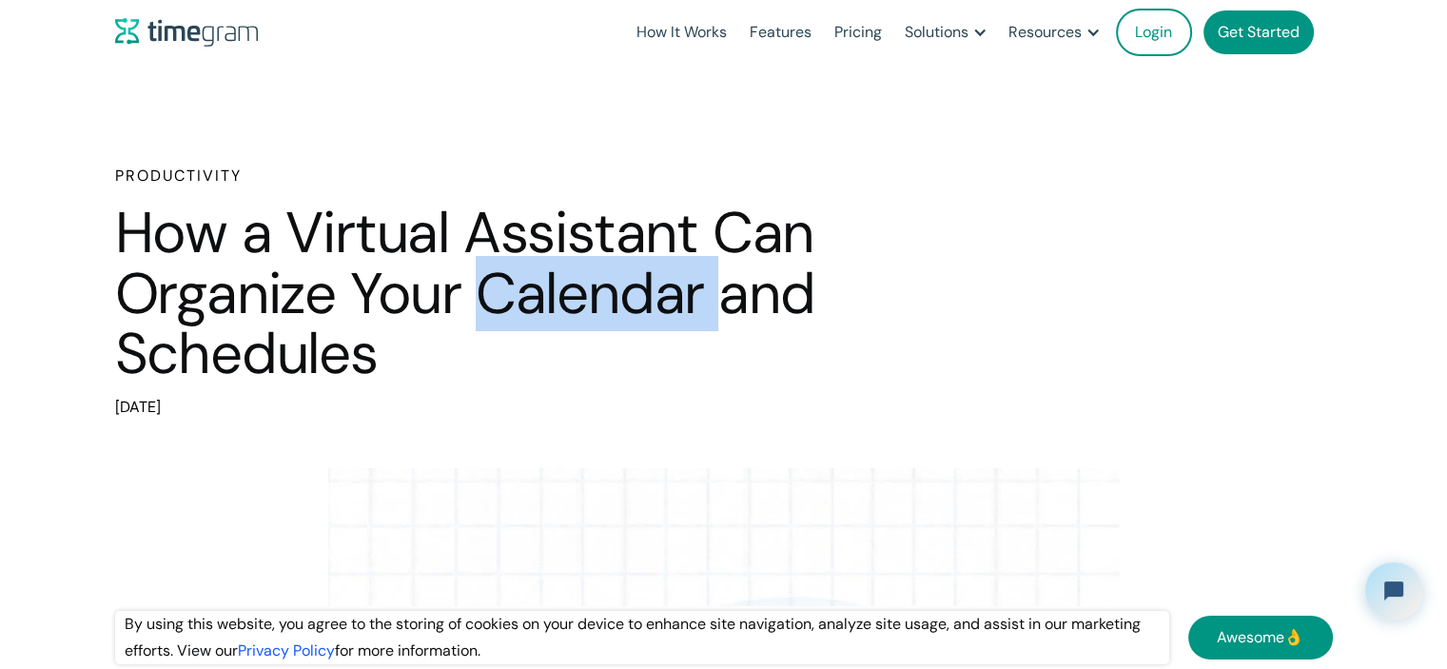
click at [562, 291] on h1 "How a Virtual Assistant Can Organize Your Calendar and Schedules" at bounding box center [514, 294] width 799 height 182
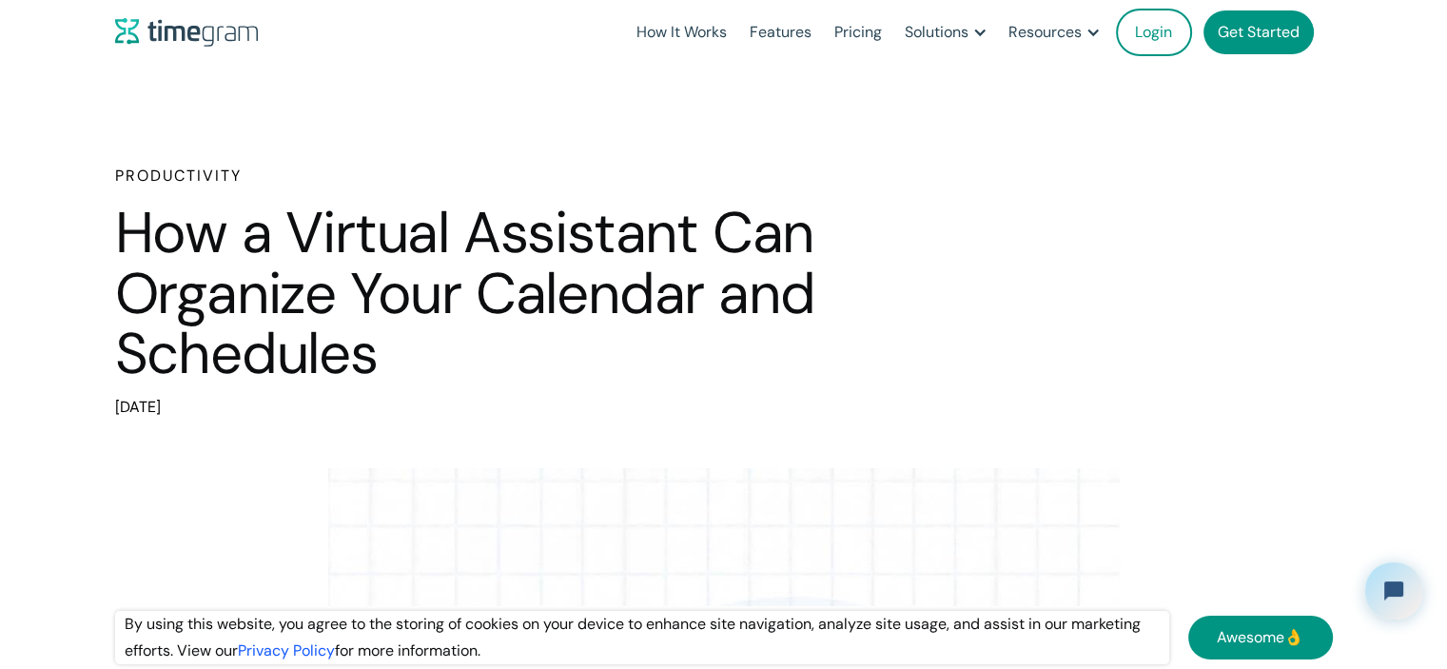
click at [523, 226] on h1 "How a Virtual Assistant Can Organize Your Calendar and Schedules" at bounding box center [514, 294] width 799 height 182
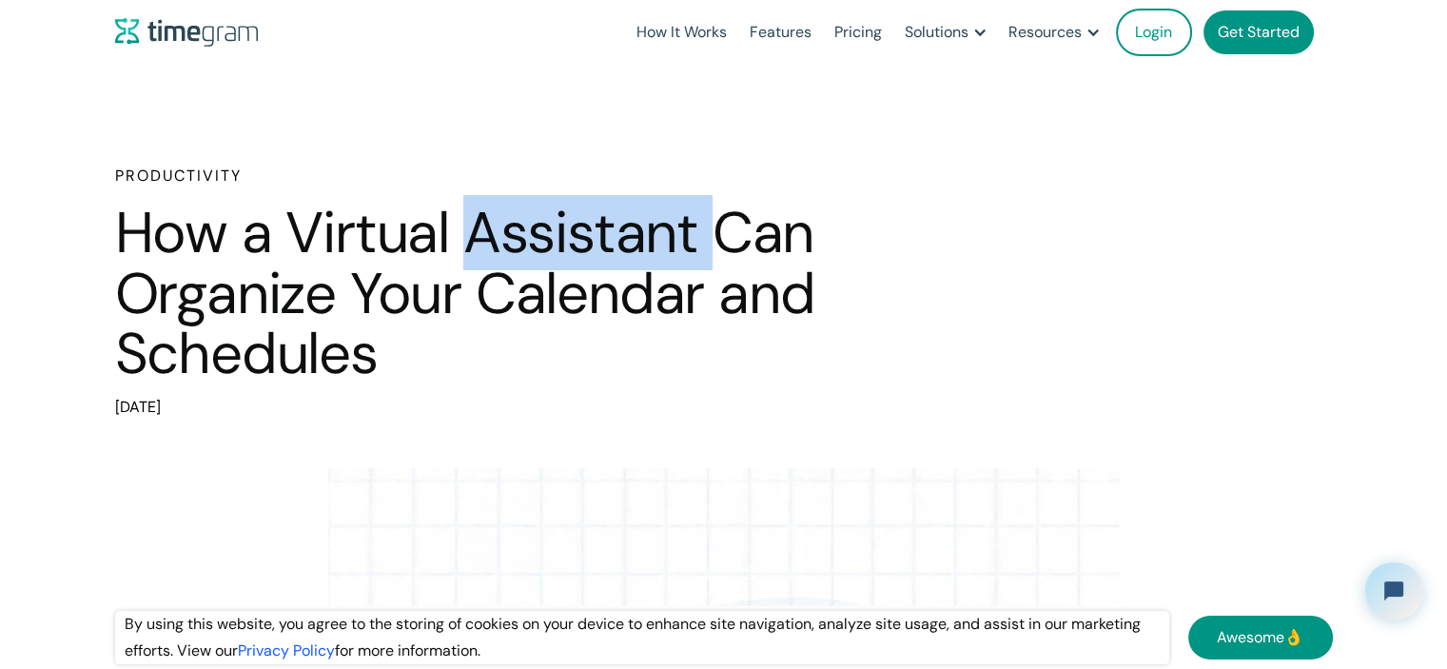
click at [523, 226] on h1 "How a Virtual Assistant Can Organize Your Calendar and Schedules" at bounding box center [514, 294] width 799 height 182
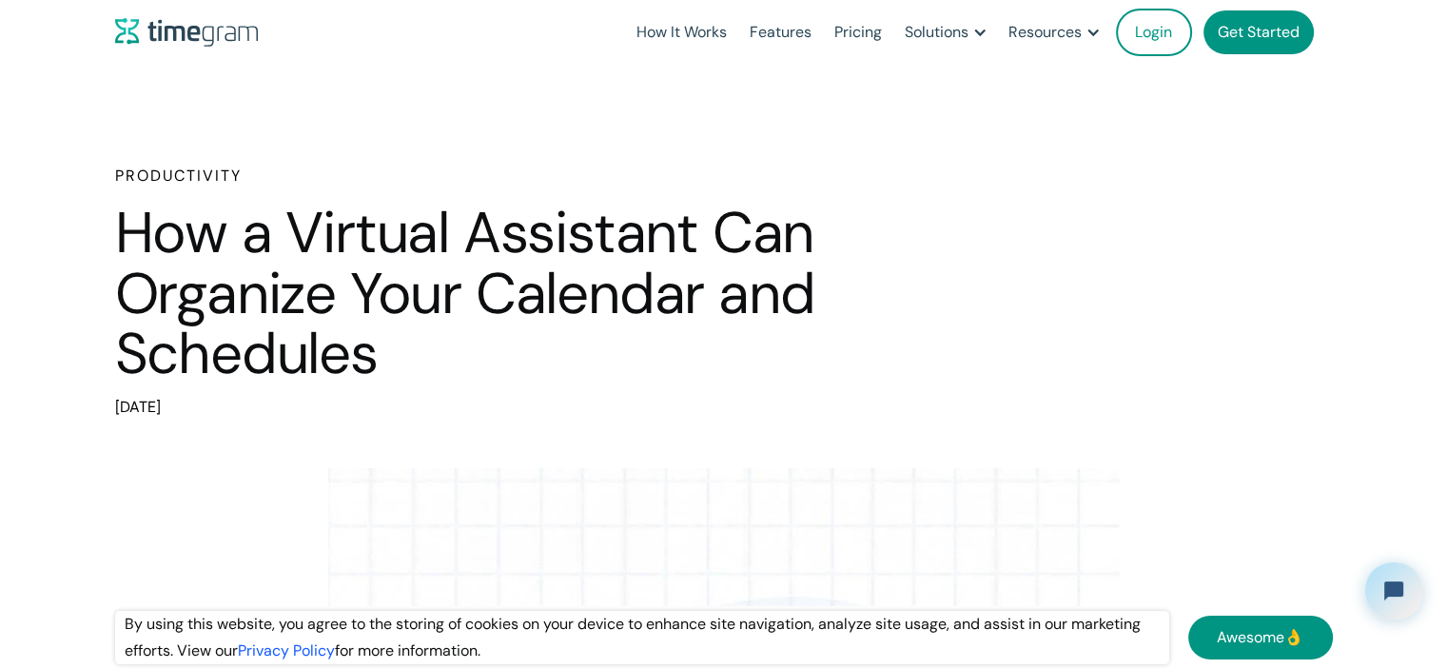
click at [408, 208] on h1 "How a Virtual Assistant Can Organize Your Calendar and Schedules" at bounding box center [514, 294] width 799 height 182
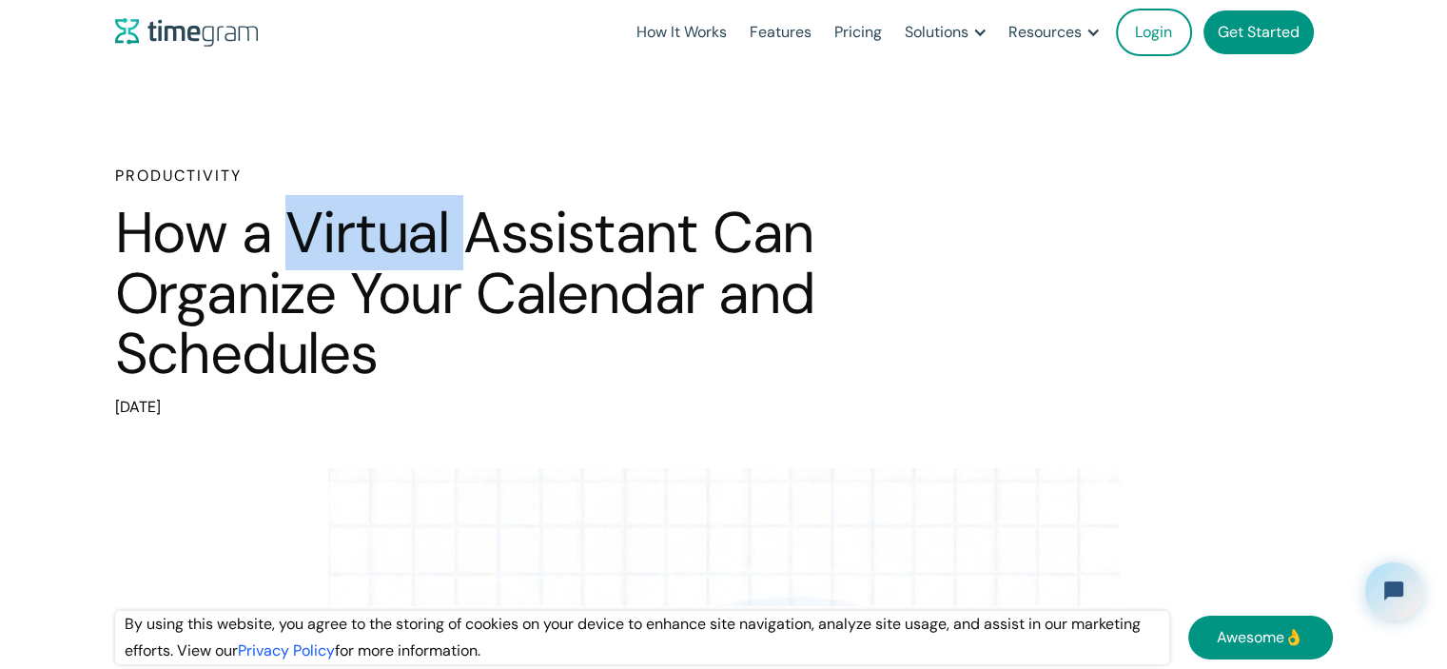
click at [408, 208] on h1 "How a Virtual Assistant Can Organize Your Calendar and Schedules" at bounding box center [514, 294] width 799 height 182
click at [311, 258] on h1 "How a Virtual Assistant Can Organize Your Calendar and Schedules" at bounding box center [514, 294] width 799 height 182
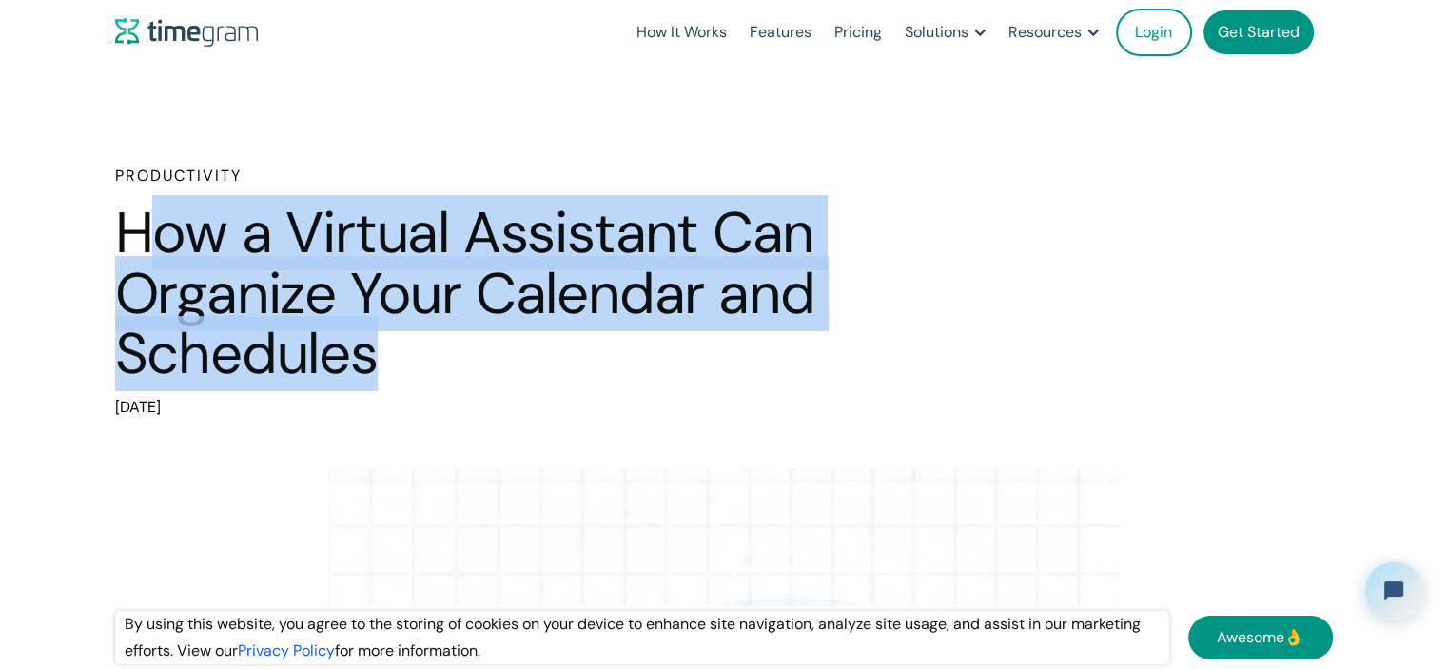
drag, startPoint x: 133, startPoint y: 226, endPoint x: 393, endPoint y: 353, distance: 289.0
click at [390, 357] on h1 "How a Virtual Assistant Can Organize Your Calendar and Schedules" at bounding box center [514, 294] width 799 height 182
click at [429, 269] on h1 "How a Virtual Assistant Can Organize Your Calendar and Schedules" at bounding box center [514, 294] width 799 height 182
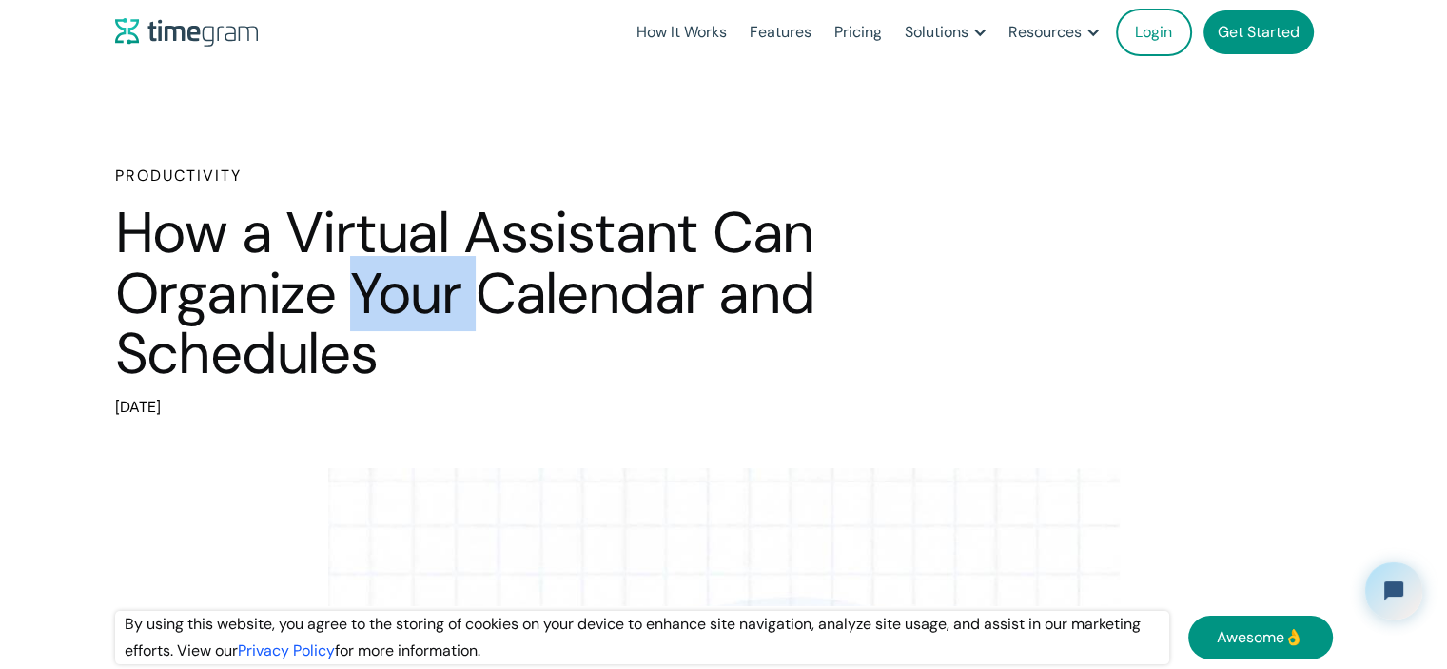
click at [429, 269] on h1 "How a Virtual Assistant Can Organize Your Calendar and Schedules" at bounding box center [514, 294] width 799 height 182
click at [581, 268] on h1 "How a Virtual Assistant Can Organize Your Calendar and Schedules" at bounding box center [514, 294] width 799 height 182
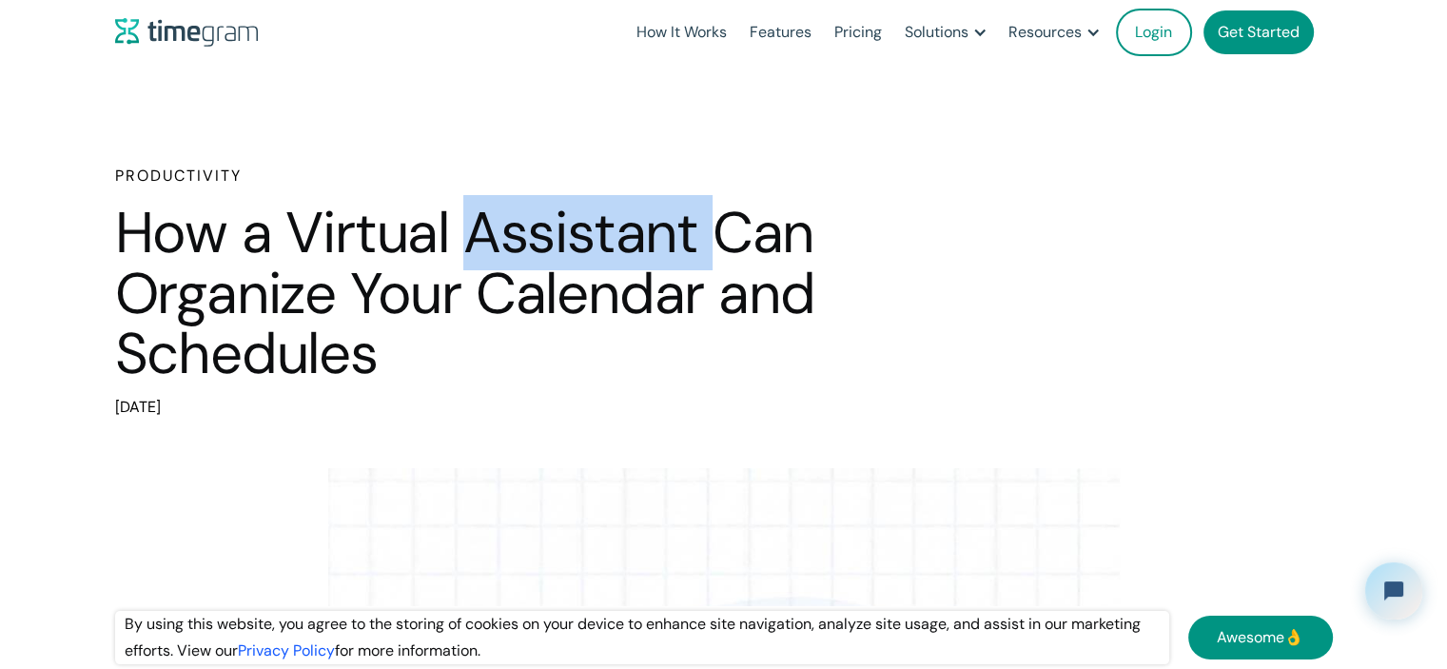
click at [581, 268] on h1 "How a Virtual Assistant Can Organize Your Calendar and Schedules" at bounding box center [514, 294] width 799 height 182
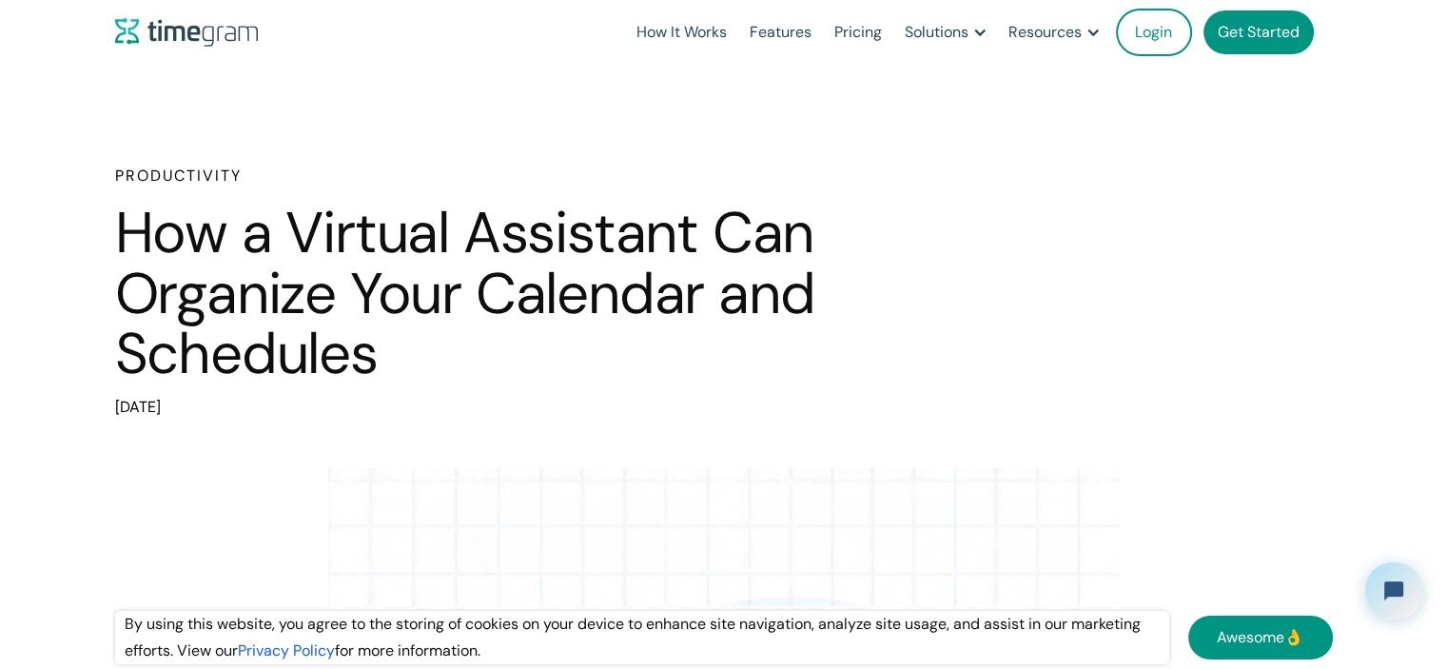
click at [337, 275] on h1 "How a Virtual Assistant Can Organize Your Calendar and Schedules" at bounding box center [514, 294] width 799 height 182
click at [337, 274] on h1 "How a Virtual Assistant Can Organize Your Calendar and Schedules" at bounding box center [514, 294] width 799 height 182
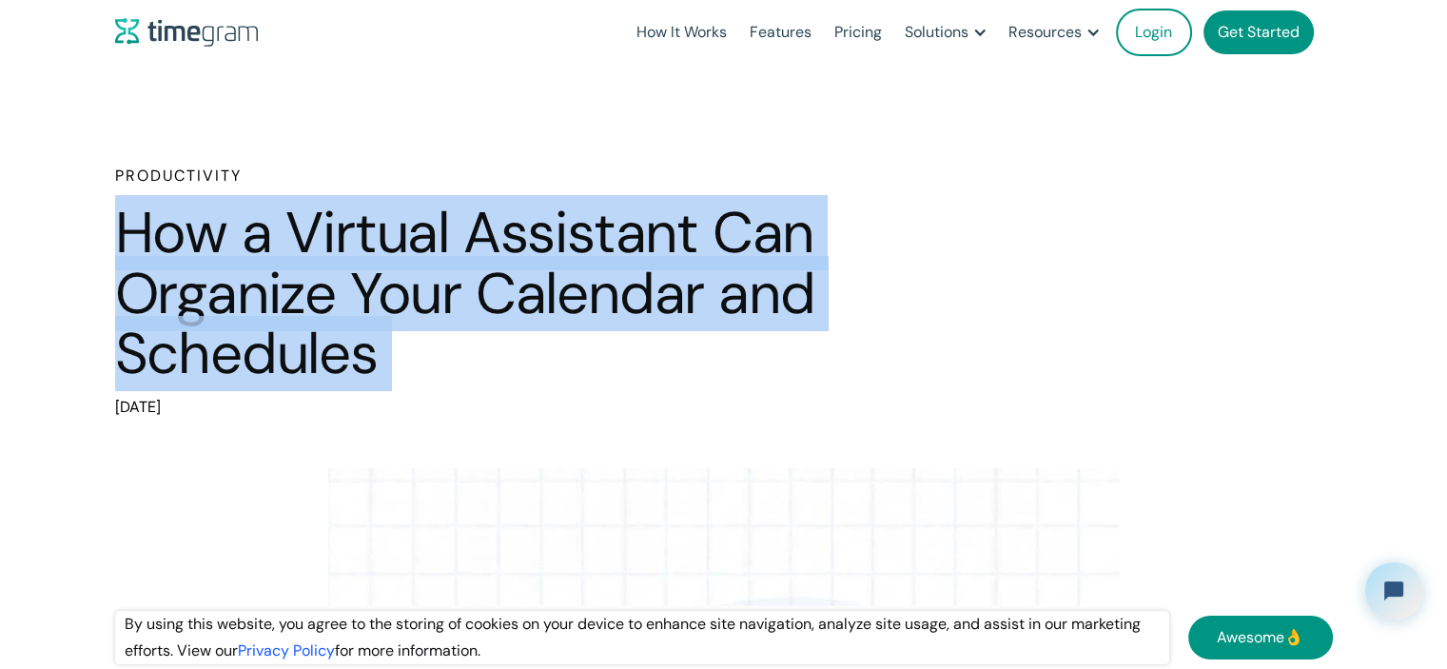
click at [337, 274] on h1 "How a Virtual Assistant Can Organize Your Calendar and Schedules" at bounding box center [514, 294] width 799 height 182
click at [490, 283] on h1 "How a Virtual Assistant Can Organize Your Calendar and Schedules" at bounding box center [514, 294] width 799 height 182
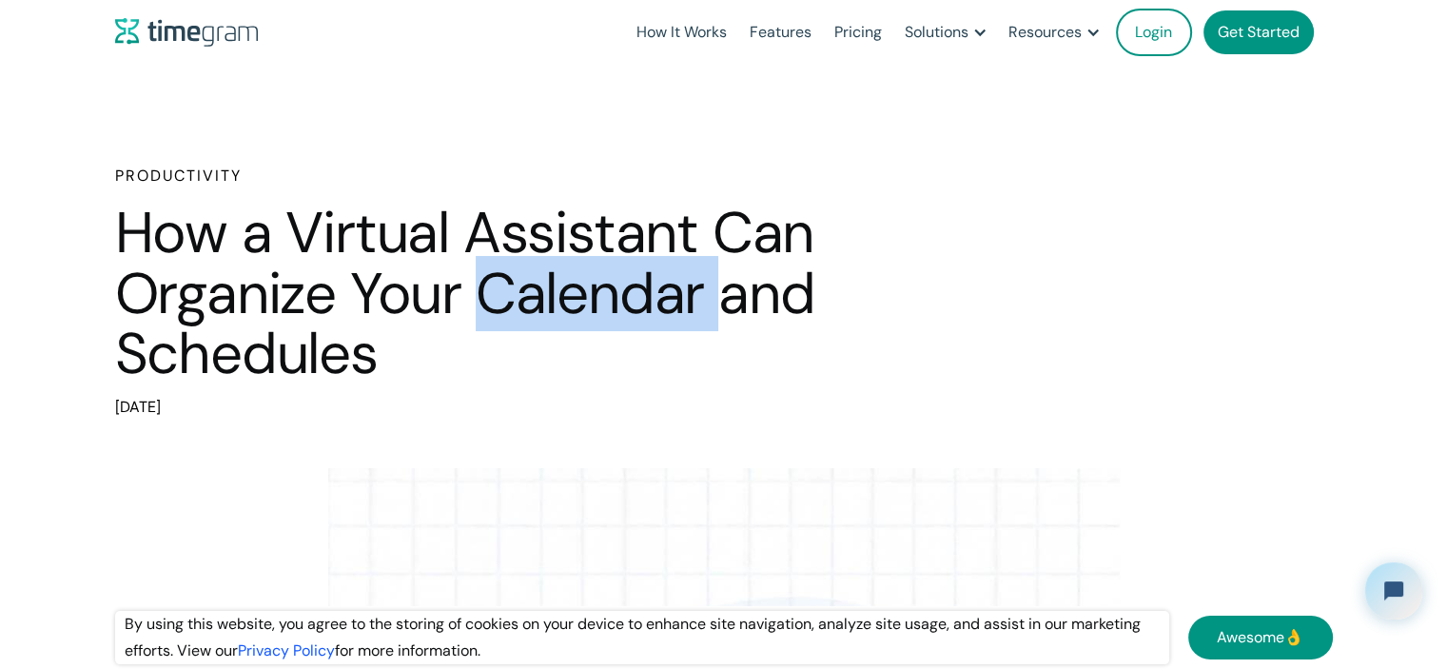
click at [490, 283] on h1 "How a Virtual Assistant Can Organize Your Calendar and Schedules" at bounding box center [514, 294] width 799 height 182
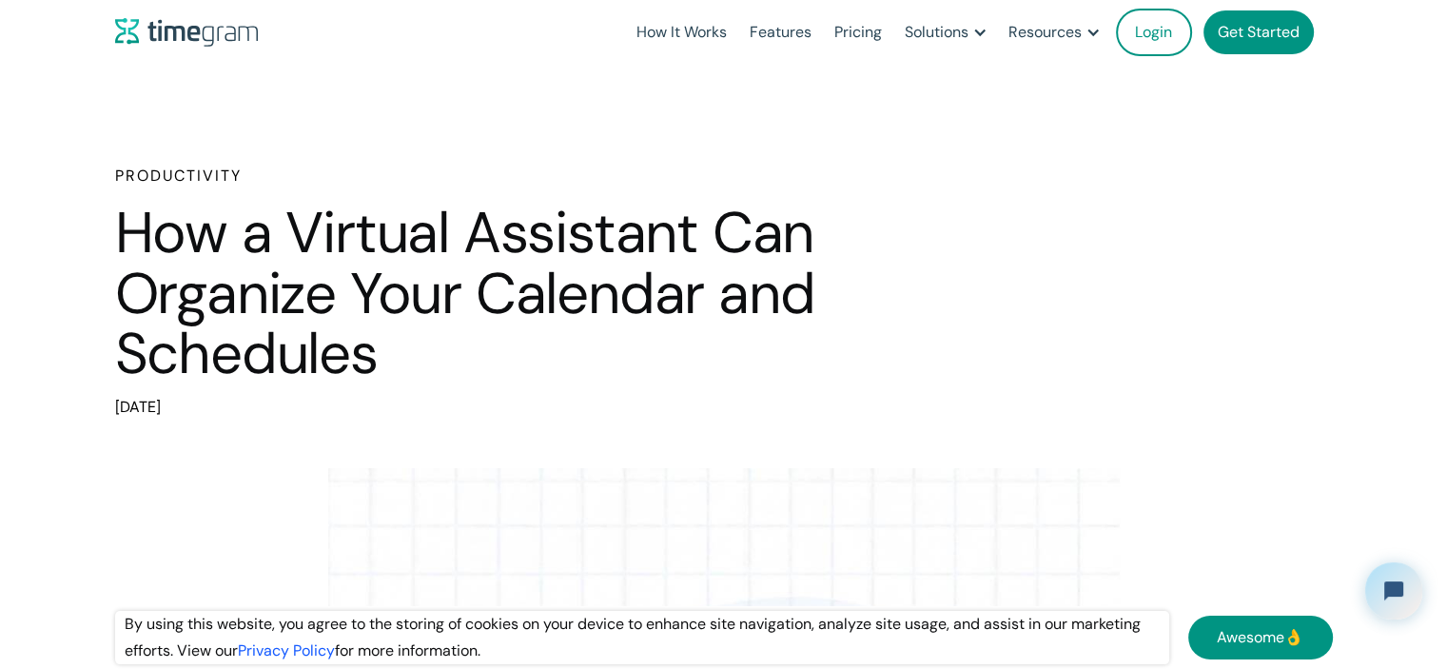
click at [768, 300] on h1 "How a Virtual Assistant Can Organize Your Calendar and Schedules" at bounding box center [514, 294] width 799 height 182
click at [855, 291] on h1 "How a Virtual Assistant Can Organize Your Calendar and Schedules" at bounding box center [514, 294] width 799 height 182
drag, startPoint x: 487, startPoint y: 356, endPoint x: 442, endPoint y: 467, distance: 120.0
click at [489, 355] on h1 "How a Virtual Assistant Can Organize Your Calendar and Schedules" at bounding box center [514, 294] width 799 height 182
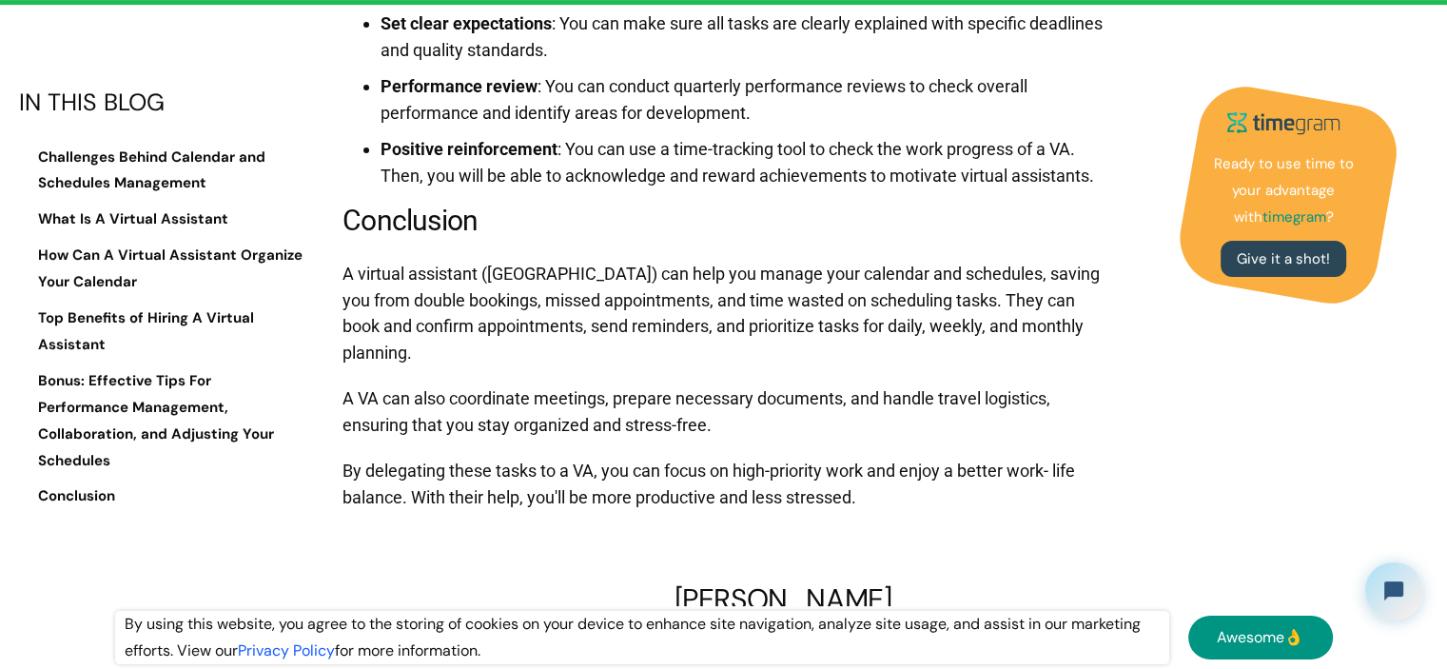
scroll to position [9782, 0]
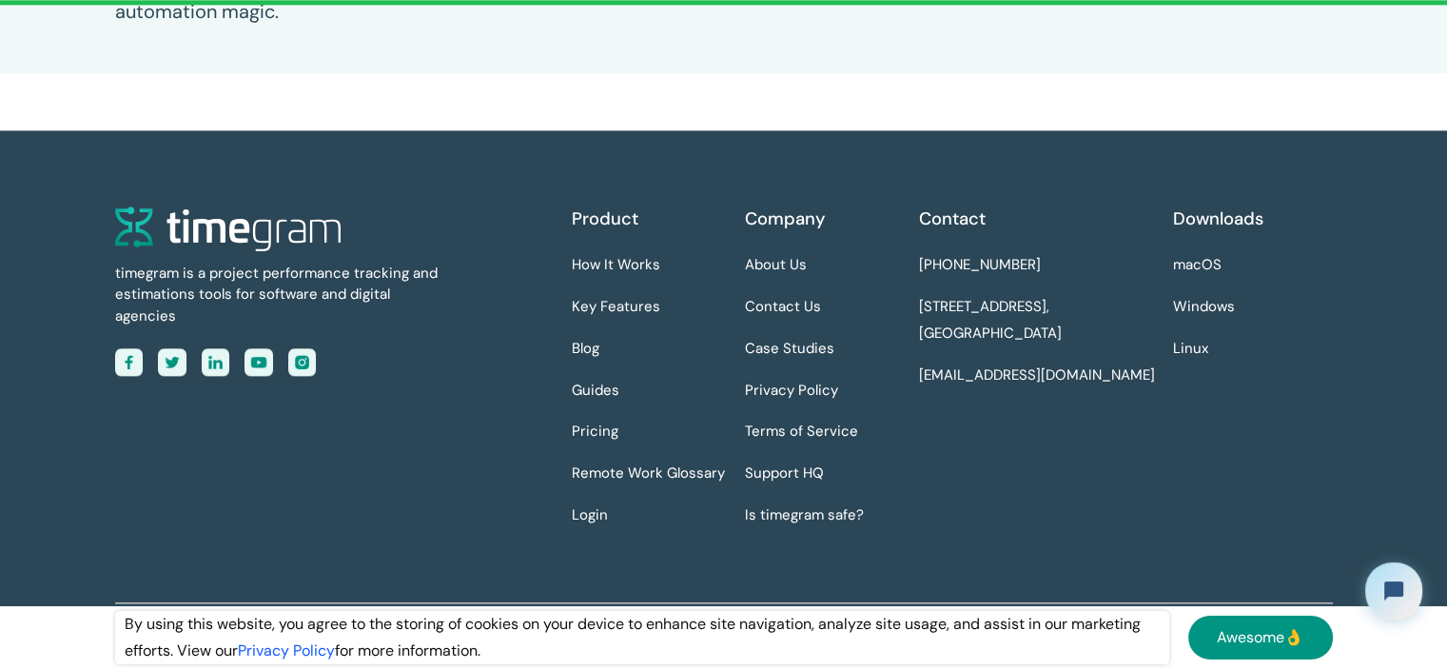
click at [344, 437] on div "timegram is a project performance tracking and estimations tools for software a…" at bounding box center [343, 375] width 457 height 338
click at [351, 434] on div "timegram is a project performance tracking and estimations tools for software a…" at bounding box center [343, 375] width 457 height 338
click at [160, 521] on div "timegram is a project performance tracking and estimations tools for software a…" at bounding box center [343, 375] width 457 height 338
click at [175, 469] on div "timegram is a project performance tracking and estimations tools for software a…" at bounding box center [343, 375] width 457 height 338
drag, startPoint x: 967, startPoint y: 466, endPoint x: 1022, endPoint y: 547, distance: 97.9
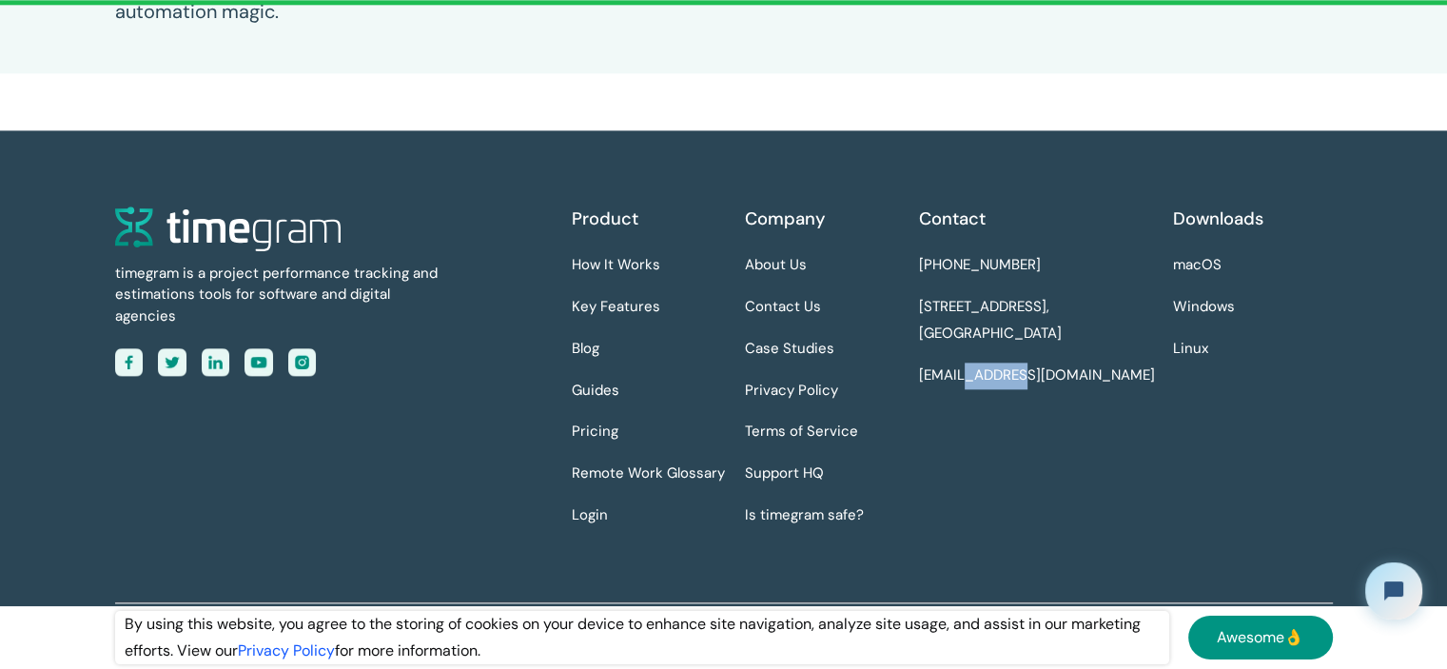
click at [1022, 547] on div "timegram is a project performance tracking and estimations tools for software a…" at bounding box center [724, 404] width 1218 height 396
drag, startPoint x: 1068, startPoint y: 447, endPoint x: 1089, endPoint y: 536, distance: 90.9
click at [1089, 536] on div "Contact +1 334 403 4277 [STREET_ADDRESS] [EMAIL_ADDRESS][DOMAIN_NAME]" at bounding box center [1039, 375] width 240 height 338
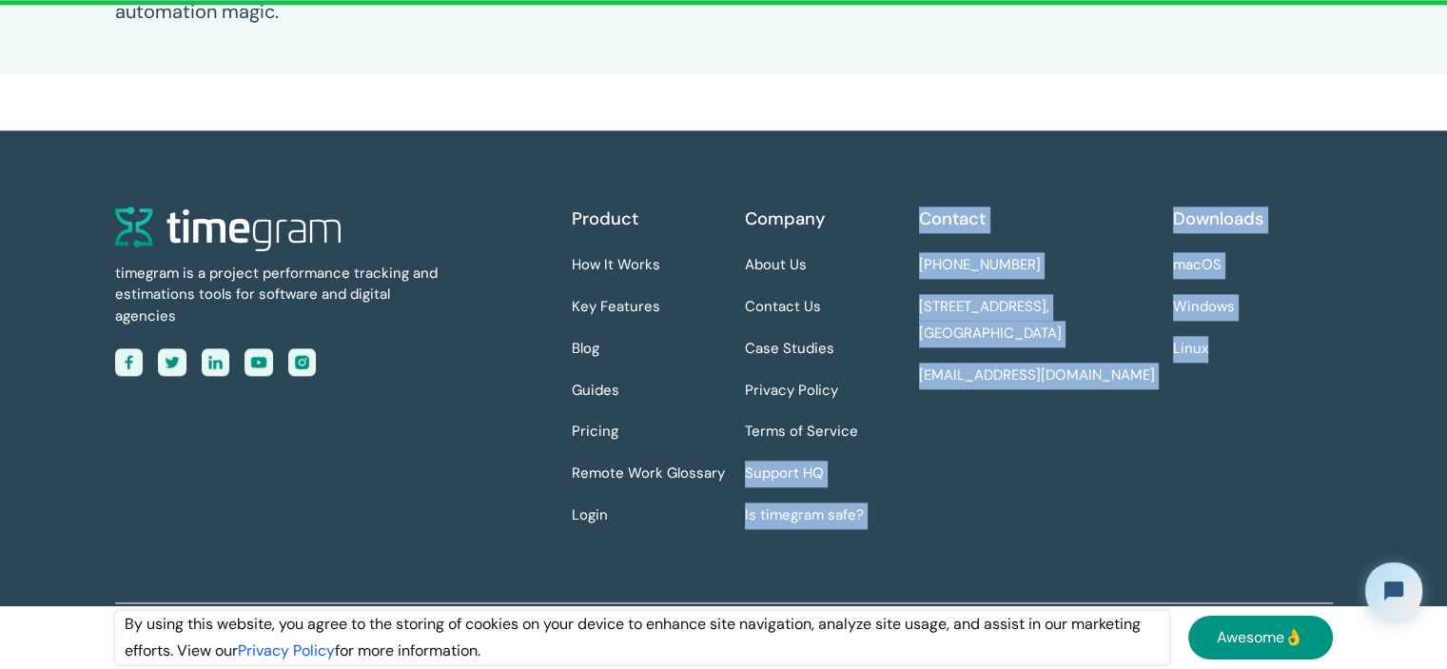
drag, startPoint x: 910, startPoint y: 433, endPoint x: 958, endPoint y: 435, distance: 48.6
click at [1287, 482] on div "Product How It Works Key Features Blog Guides Pricing Remote Work Glossary Logi…" at bounding box center [952, 375] width 761 height 338
click at [948, 433] on div "Contact +1 334 403 4277 [STREET_ADDRESS] [EMAIL_ADDRESS][DOMAIN_NAME]" at bounding box center [1039, 375] width 240 height 338
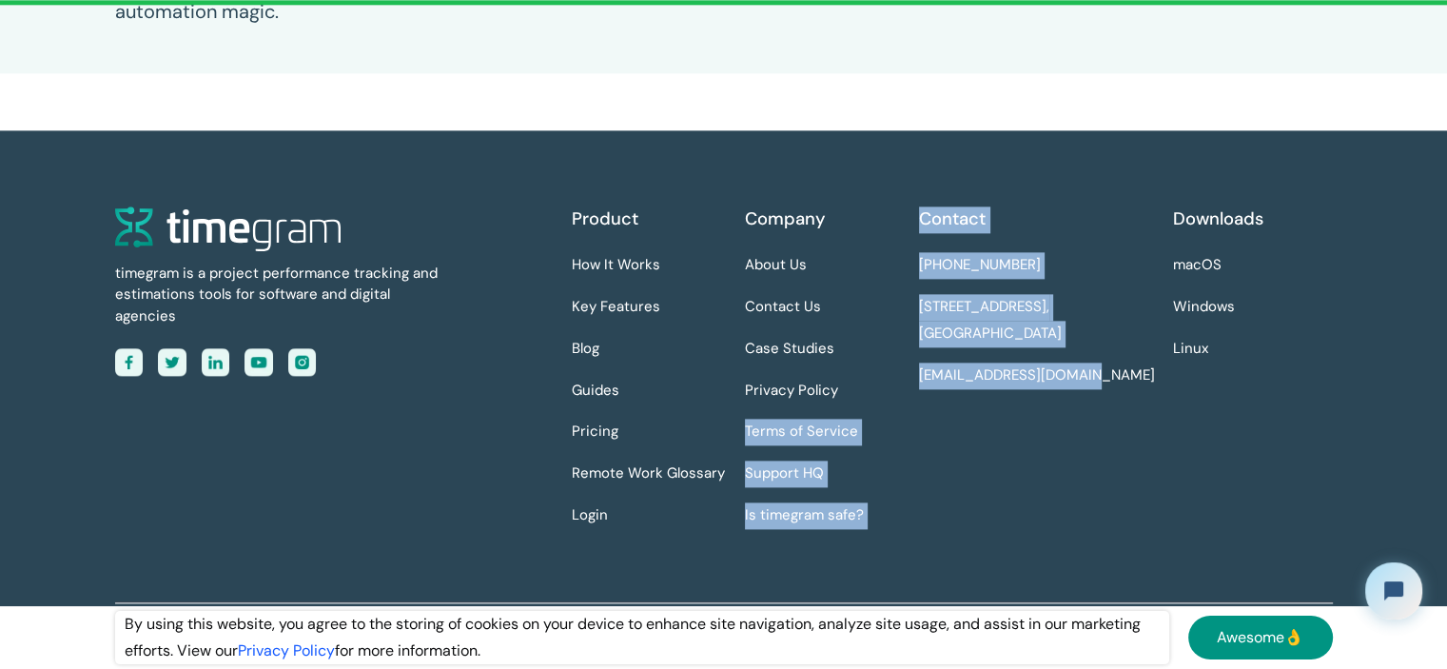
drag, startPoint x: 888, startPoint y: 375, endPoint x: 1142, endPoint y: 397, distance: 255.0
click at [1142, 397] on div "Product How It Works Key Features Blog Guides Pricing Remote Work Glossary Logi…" at bounding box center [952, 375] width 761 height 338
drag, startPoint x: 1019, startPoint y: 486, endPoint x: 1056, endPoint y: 418, distance: 77.9
click at [1018, 486] on div "Contact +1 334 403 4277 [STREET_ADDRESS] [EMAIL_ADDRESS][DOMAIN_NAME]" at bounding box center [1039, 375] width 240 height 338
click at [1133, 387] on div "Contact +1 334 403 4277 [STREET_ADDRESS] [EMAIL_ADDRESS][DOMAIN_NAME]" at bounding box center [1039, 375] width 240 height 338
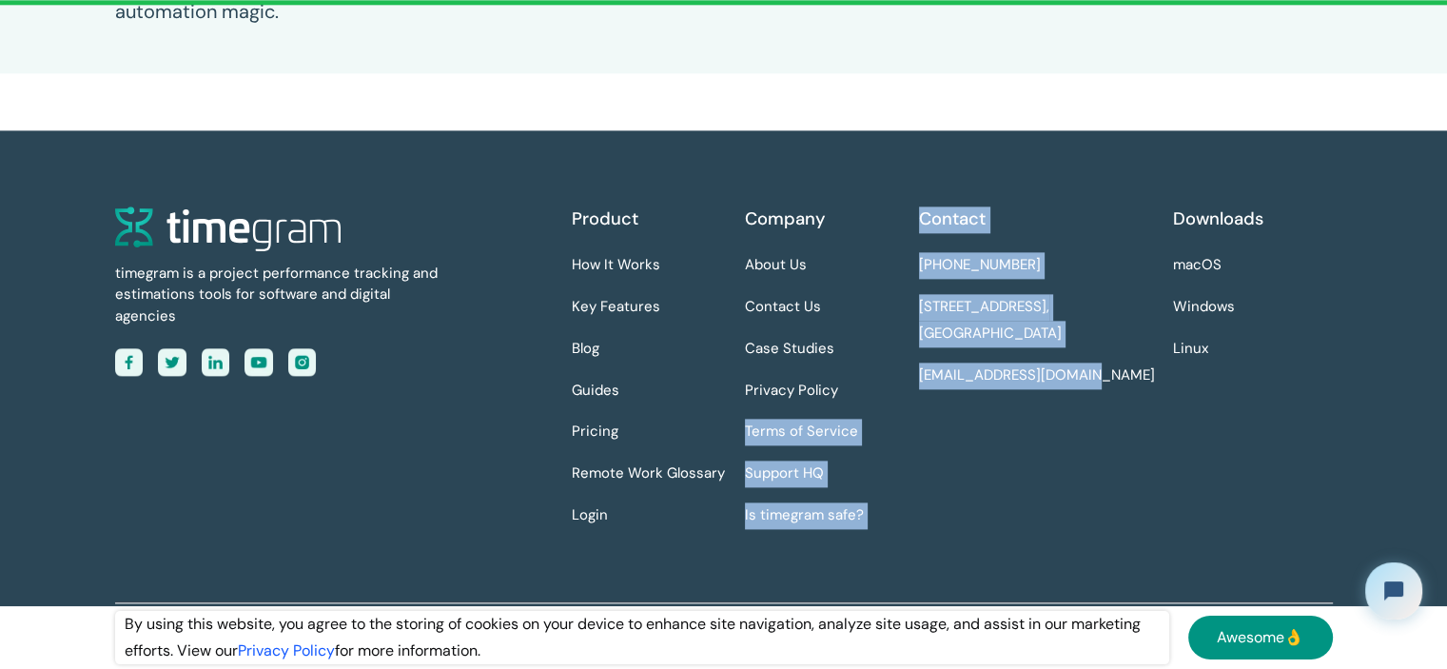
click at [1156, 444] on div "Contact +1 334 403 4277 [STREET_ADDRESS] [EMAIL_ADDRESS][DOMAIN_NAME]" at bounding box center [1039, 375] width 240 height 338
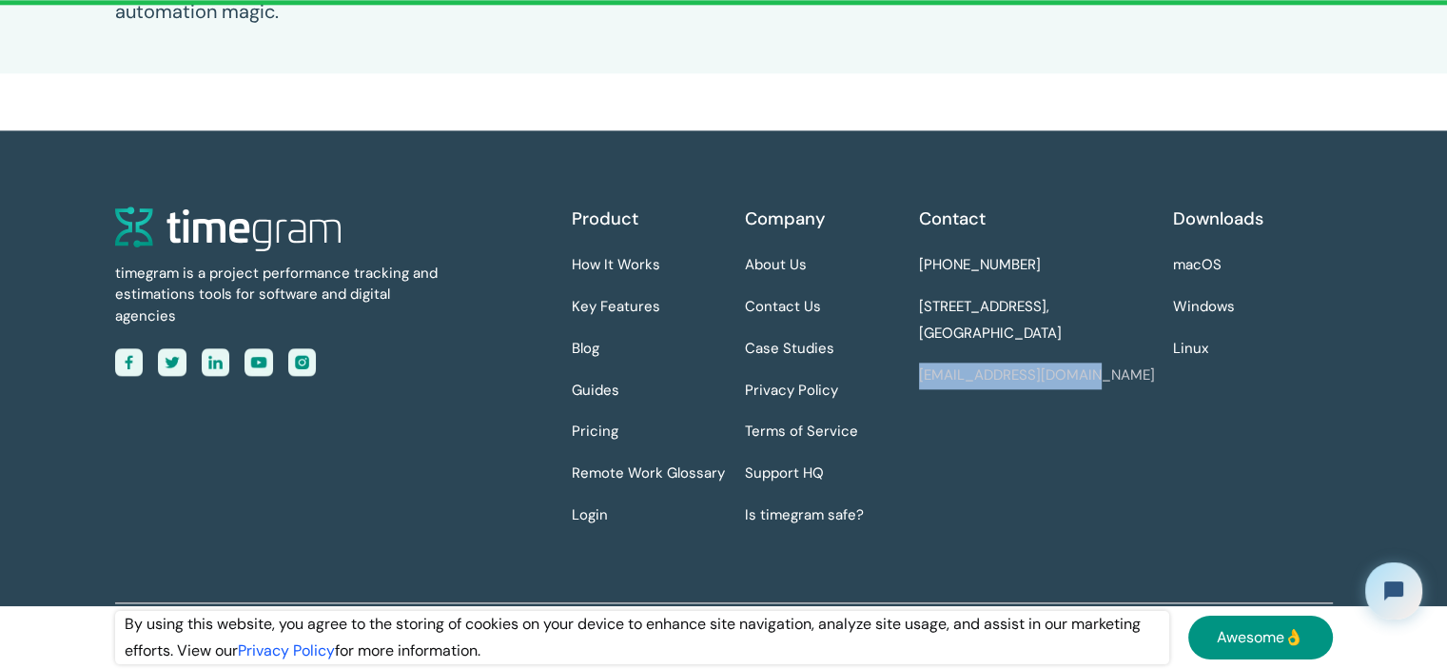
drag, startPoint x: 1100, startPoint y: 380, endPoint x: 920, endPoint y: 383, distance: 179.9
click at [920, 383] on div "Contact +1 334 403 4277 [STREET_ADDRESS] [EMAIL_ADDRESS][DOMAIN_NAME]" at bounding box center [1039, 375] width 240 height 338
copy link "[EMAIL_ADDRESS][DOMAIN_NAME]"
